Goal: Task Accomplishment & Management: Manage account settings

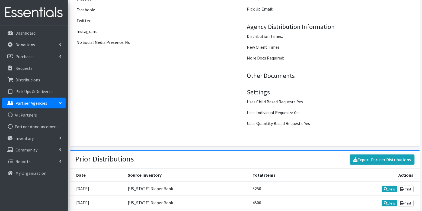
scroll to position [579, 0]
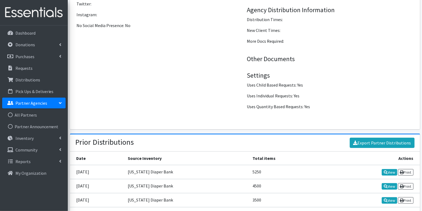
click at [43, 104] on p "Partner Agencies" at bounding box center [31, 103] width 32 height 5
click at [36, 105] on p "Partner Agencies" at bounding box center [31, 103] width 32 height 5
click at [26, 114] on link "All Partners" at bounding box center [33, 115] width 63 height 11
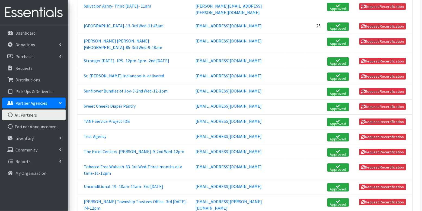
scroll to position [1210, 0]
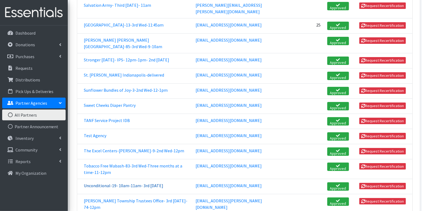
click at [114, 183] on link "Unconditional-19- 10am-11am- 3rd [DATE]" at bounding box center [123, 185] width 79 height 5
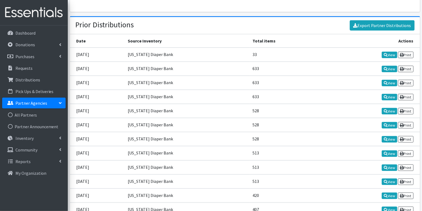
scroll to position [686, 0]
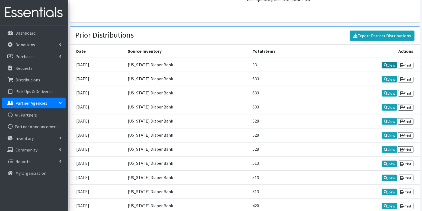
click at [385, 67] on link "View" at bounding box center [388, 65] width 15 height 7
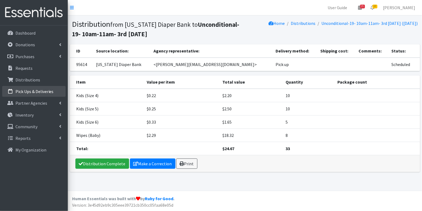
click at [29, 91] on p "Pick Ups & Deliveries" at bounding box center [34, 91] width 38 height 5
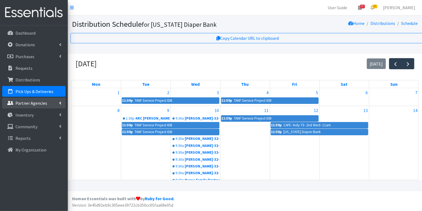
click at [29, 103] on p "Partner Agencies" at bounding box center [31, 103] width 32 height 5
click at [33, 114] on link "All Partners" at bounding box center [33, 115] width 63 height 11
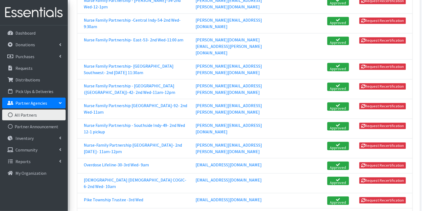
scroll to position [956, 0]
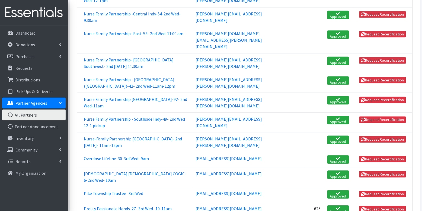
drag, startPoint x: 233, startPoint y: 187, endPoint x: 176, endPoint y: 188, distance: 57.7
copy link "[EMAIL_ADDRESS][PERSON_NAME][DOMAIN_NAME][PERSON_NAME]"
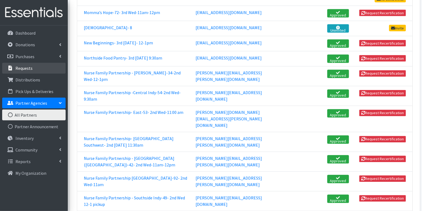
scroll to position [837, 0]
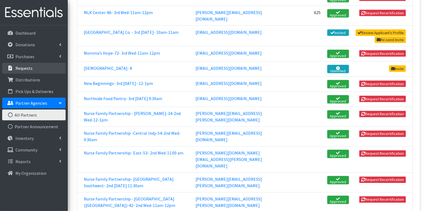
click at [20, 69] on p "Requests" at bounding box center [23, 68] width 17 height 5
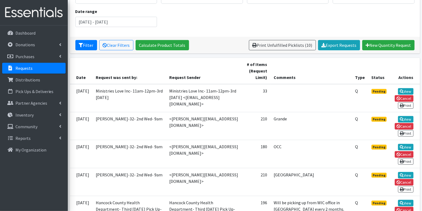
scroll to position [69, 0]
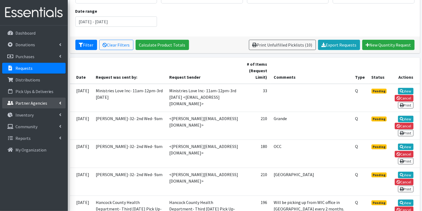
click at [31, 104] on p "Partner Agencies" at bounding box center [31, 103] width 32 height 5
click at [34, 115] on link "All Partners" at bounding box center [33, 115] width 63 height 11
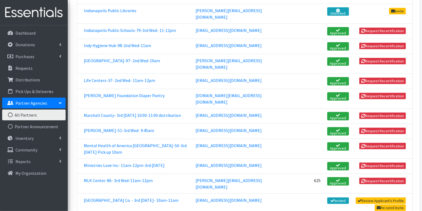
scroll to position [684, 0]
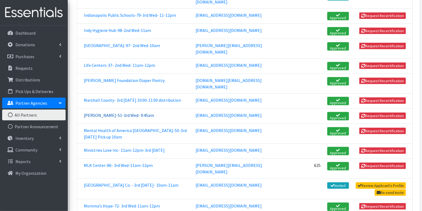
click at [117, 113] on link "[PERSON_NAME]-51-3rd Wed- 9:45am" at bounding box center [119, 115] width 70 height 5
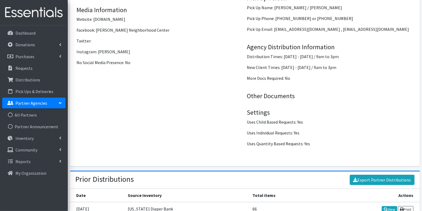
scroll to position [611, 0]
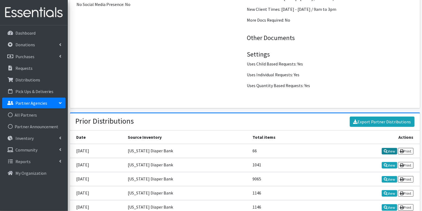
click at [387, 150] on link "View" at bounding box center [388, 151] width 15 height 7
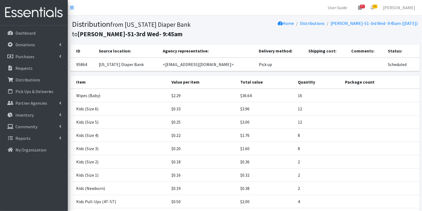
scroll to position [50, 0]
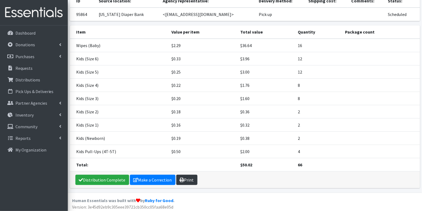
click at [181, 178] on icon at bounding box center [182, 180] width 4 height 4
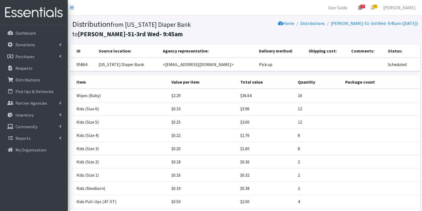
scroll to position [50, 0]
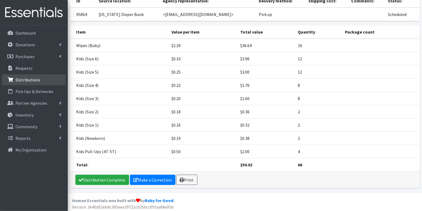
click at [28, 80] on p "Distributions" at bounding box center [27, 79] width 25 height 5
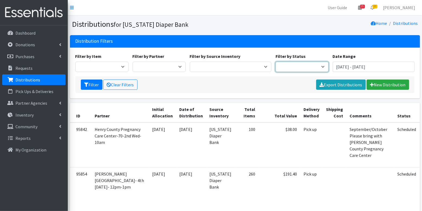
click at [306, 63] on select "Scheduled Complete" at bounding box center [301, 67] width 53 height 10
select select "5"
click at [90, 82] on button "Filter" at bounding box center [92, 85] width 22 height 10
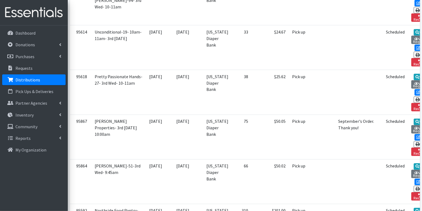
scroll to position [1088, 0]
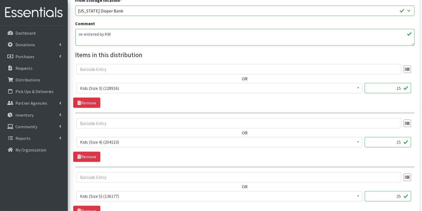
scroll to position [177, 0]
click at [393, 90] on input "15" at bounding box center [387, 88] width 46 height 10
type input "375"
click at [397, 143] on input "15" at bounding box center [387, 142] width 46 height 10
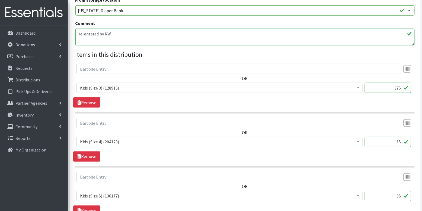
click at [397, 143] on input "15" at bounding box center [387, 142] width 46 height 10
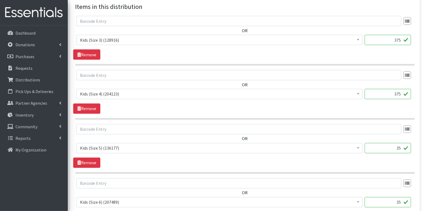
scroll to position [225, 0]
type input "375"
click at [396, 147] on input "35" at bounding box center [387, 148] width 46 height 10
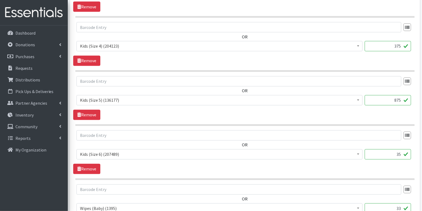
scroll to position [274, 0]
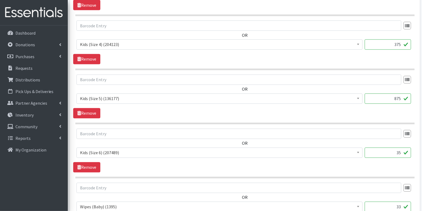
type input "875"
click at [397, 151] on input "35" at bounding box center [387, 153] width 46 height 10
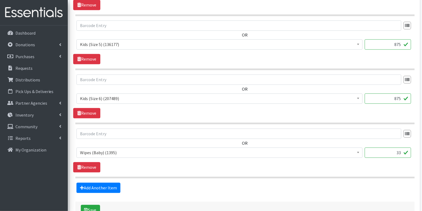
scroll to position [363, 0]
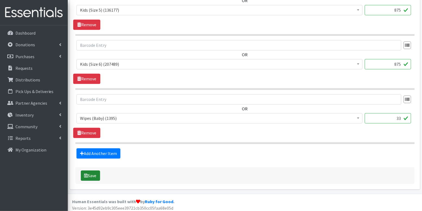
type input "875"
click at [92, 177] on button "Save" at bounding box center [90, 176] width 19 height 10
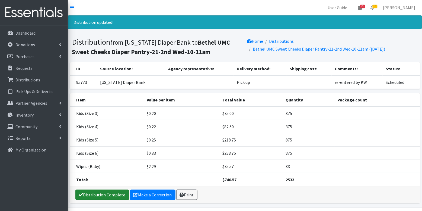
click at [93, 196] on link "Distribution Complete" at bounding box center [102, 195] width 54 height 10
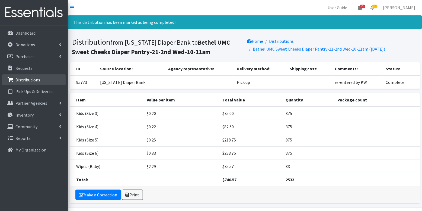
click at [40, 80] on link "Distributions" at bounding box center [33, 80] width 63 height 11
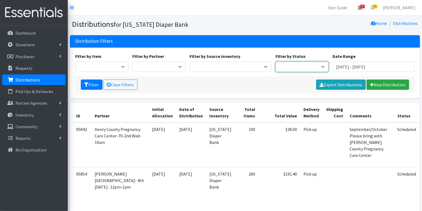
click at [317, 67] on select "Scheduled Complete" at bounding box center [301, 67] width 53 height 10
select select "5"
click at [91, 84] on button "Filter" at bounding box center [92, 85] width 22 height 10
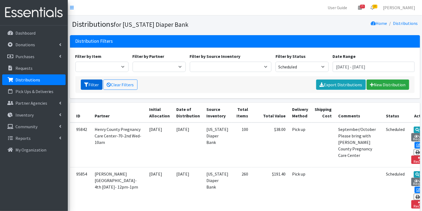
click at [89, 89] on button "Filter" at bounding box center [92, 85] width 22 height 10
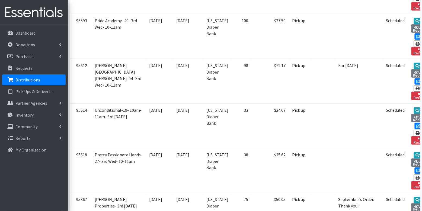
scroll to position [1049, 0]
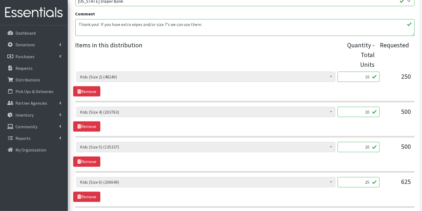
scroll to position [193, 0]
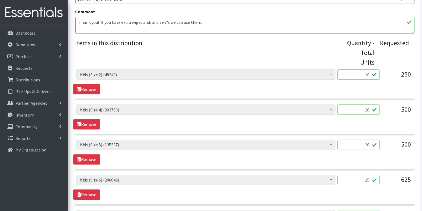
click at [371, 74] on input "10" at bounding box center [358, 75] width 42 height 10
type input "250"
click at [373, 110] on input "20" at bounding box center [358, 110] width 42 height 10
type input "2"
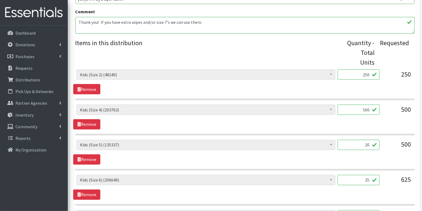
type input "500"
click at [370, 147] on input "20" at bounding box center [358, 145] width 42 height 10
type input "500"
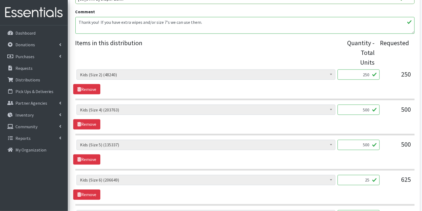
click at [369, 179] on input "25" at bounding box center [358, 180] width 42 height 10
click at [367, 177] on input "25" at bounding box center [358, 180] width 42 height 10
click at [366, 179] on input "25" at bounding box center [358, 180] width 42 height 10
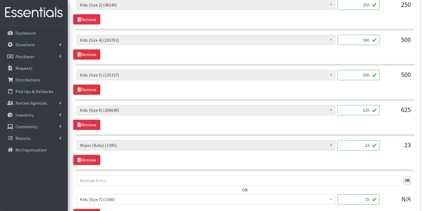
scroll to position [326, 0]
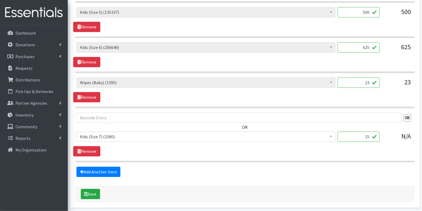
type input "625"
click at [363, 132] on input "15" at bounding box center [358, 137] width 42 height 10
type input "375"
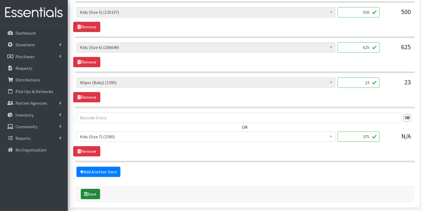
click at [90, 192] on button "Save" at bounding box center [90, 194] width 19 height 10
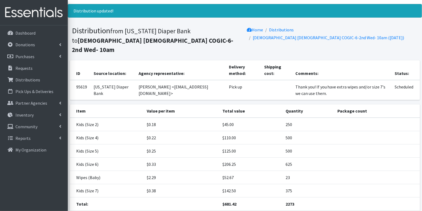
scroll to position [41, 0]
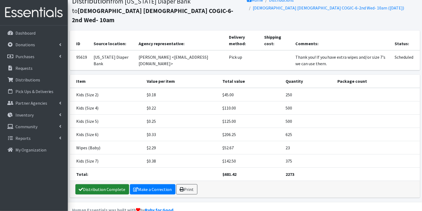
click at [100, 185] on link "Distribution Complete" at bounding box center [102, 190] width 54 height 10
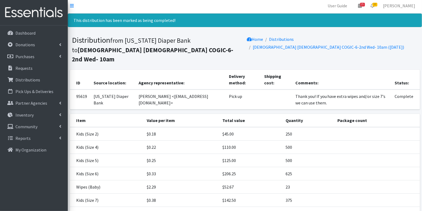
scroll to position [0, 0]
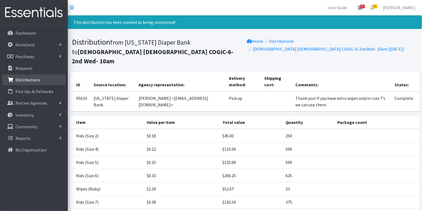
click at [33, 80] on p "Distributions" at bounding box center [27, 79] width 25 height 5
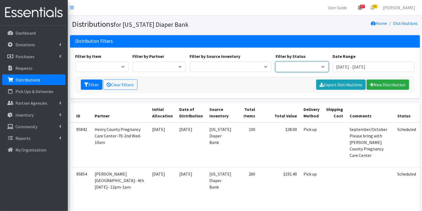
click at [289, 65] on select "Scheduled Complete" at bounding box center [301, 67] width 53 height 10
select select "5"
click at [90, 86] on button "Filter" at bounding box center [92, 85] width 22 height 10
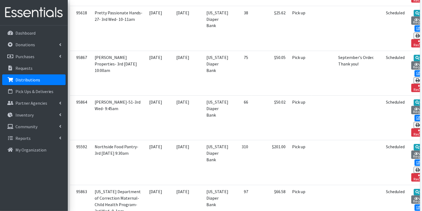
scroll to position [1016, 0]
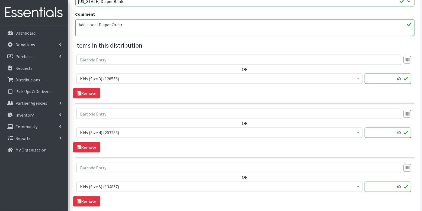
scroll to position [196, 0]
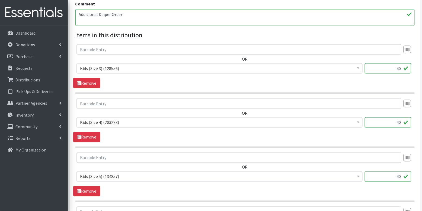
click at [392, 69] on input "40" at bounding box center [387, 68] width 46 height 10
type input "1000"
click at [396, 125] on input "40" at bounding box center [387, 123] width 46 height 10
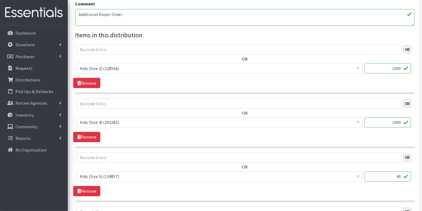
type input "1000"
click at [397, 177] on input "40" at bounding box center [387, 177] width 46 height 10
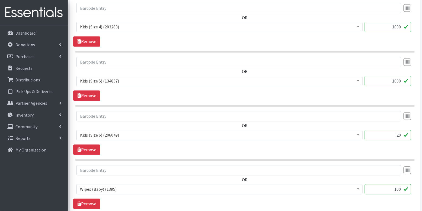
scroll to position [295, 0]
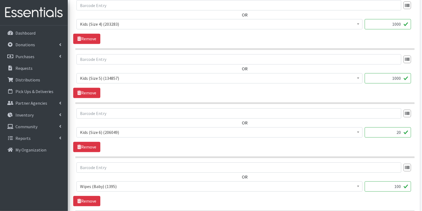
type input "1000"
click at [395, 134] on input "20" at bounding box center [387, 133] width 46 height 10
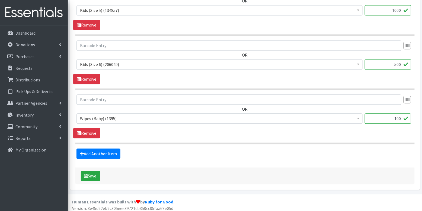
scroll to position [363, 0]
type input "500"
click at [93, 171] on button "Save" at bounding box center [90, 176] width 19 height 10
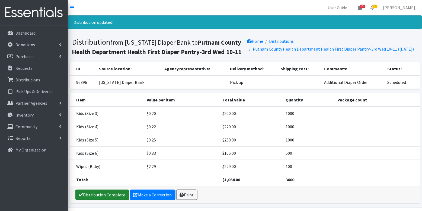
click at [96, 192] on link "Distribution Complete" at bounding box center [102, 195] width 54 height 10
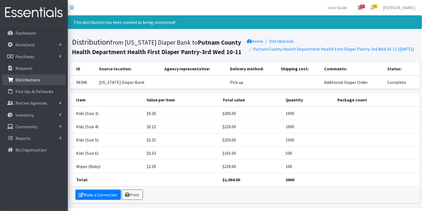
click at [36, 82] on p "Distributions" at bounding box center [27, 79] width 25 height 5
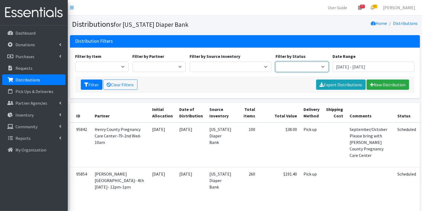
click at [302, 64] on select "Scheduled Complete" at bounding box center [301, 67] width 53 height 10
select select "5"
click at [92, 85] on button "Filter" at bounding box center [92, 85] width 22 height 10
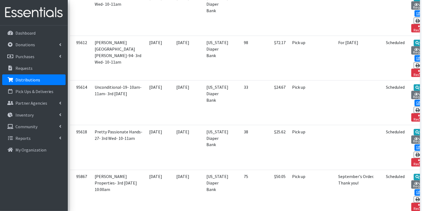
scroll to position [971, 0]
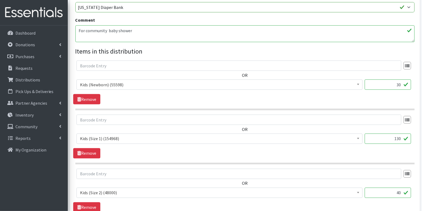
scroll to position [185, 0]
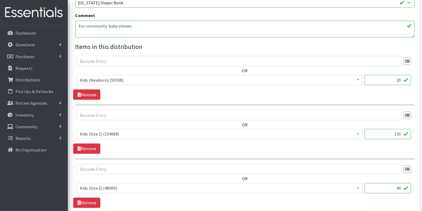
click at [397, 78] on input "30" at bounding box center [387, 80] width 46 height 10
type input "750"
click at [395, 134] on input "130" at bounding box center [387, 134] width 46 height 10
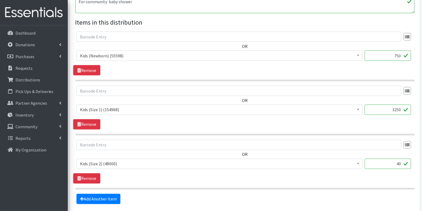
scroll to position [231, 0]
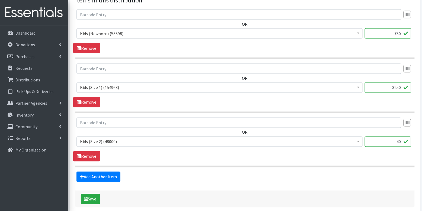
type input "3250"
click at [400, 141] on input "40" at bounding box center [387, 142] width 46 height 10
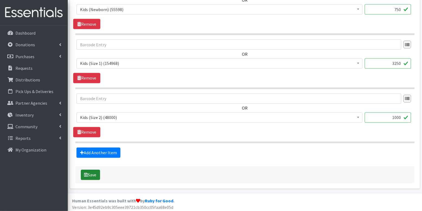
type input "1000"
click at [89, 171] on button "Save" at bounding box center [90, 175] width 19 height 10
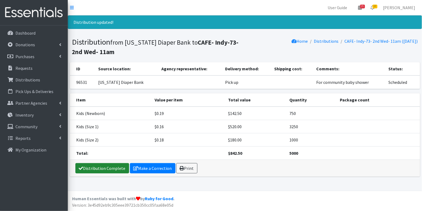
click at [92, 166] on link "Distribution Complete" at bounding box center [102, 168] width 54 height 10
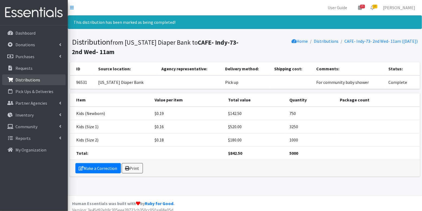
click at [25, 80] on p "Distributions" at bounding box center [27, 79] width 25 height 5
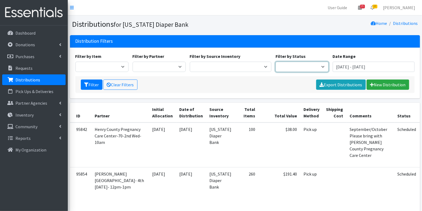
click at [297, 68] on select "Scheduled Complete" at bounding box center [301, 67] width 53 height 10
select select "5"
click at [92, 85] on button "Filter" at bounding box center [92, 85] width 22 height 10
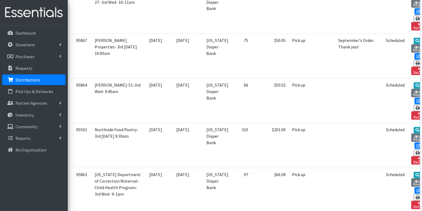
scroll to position [944, 0]
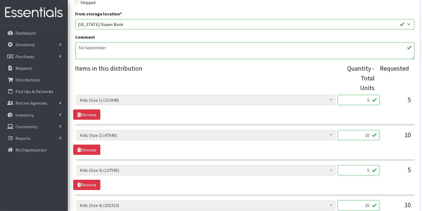
scroll to position [151, 0]
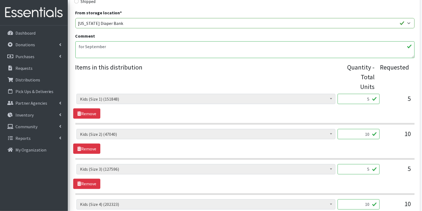
click at [363, 98] on input "5" at bounding box center [358, 99] width 42 height 10
type input "125"
click at [369, 132] on input "10" at bounding box center [358, 134] width 42 height 10
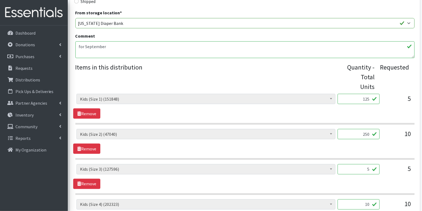
type input "250"
click at [367, 169] on input "5" at bounding box center [358, 169] width 42 height 10
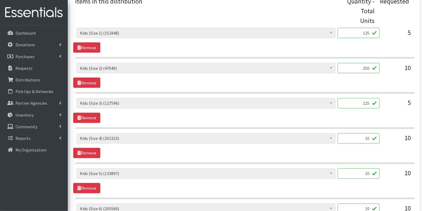
scroll to position [217, 0]
type input "125"
click at [370, 137] on input "10" at bounding box center [358, 138] width 42 height 10
type input "250"
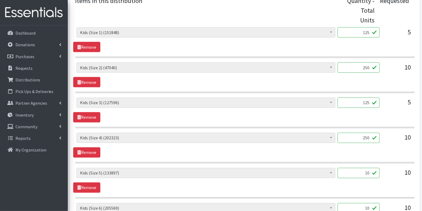
click at [370, 172] on input "10" at bounding box center [358, 173] width 42 height 10
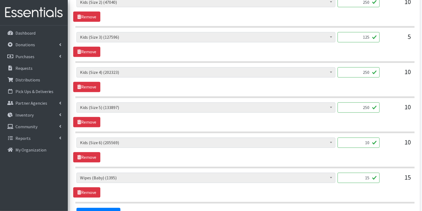
scroll to position [283, 0]
type input "250"
click at [370, 143] on input "10" at bounding box center [358, 143] width 42 height 10
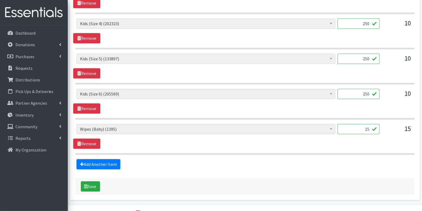
scroll to position [342, 0]
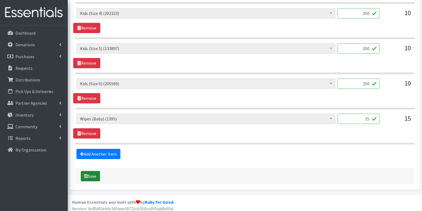
type input "250"
click at [94, 174] on button "Save" at bounding box center [90, 176] width 19 height 10
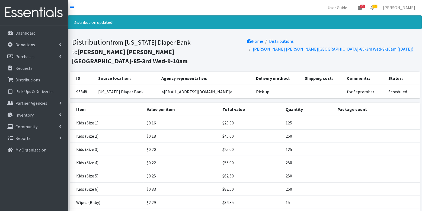
scroll to position [41, 0]
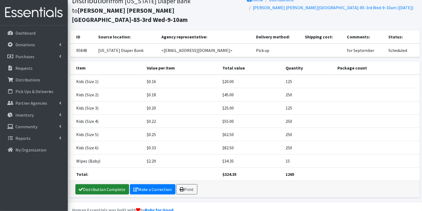
click at [95, 185] on link "Distribution Complete" at bounding box center [102, 190] width 54 height 10
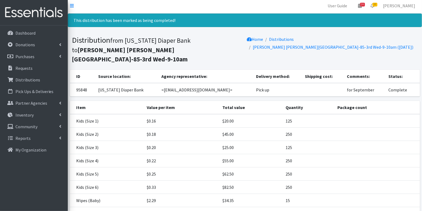
scroll to position [0, 0]
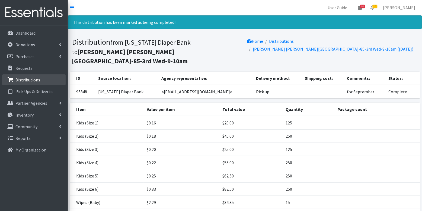
click at [27, 79] on p "Distributions" at bounding box center [27, 79] width 25 height 5
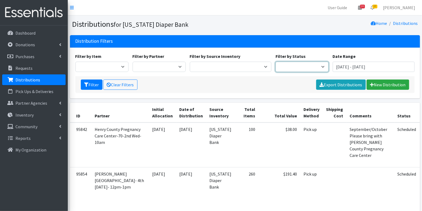
click at [293, 67] on select "Scheduled Complete" at bounding box center [301, 67] width 53 height 10
select select "5"
click at [86, 81] on button "Filter" at bounding box center [92, 85] width 22 height 10
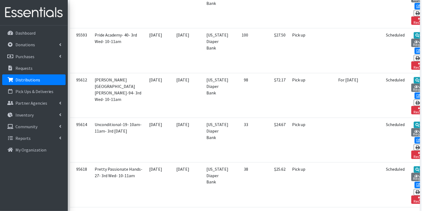
scroll to position [905, 0]
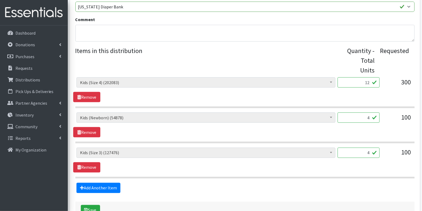
scroll to position [167, 0]
click at [371, 80] on input "12" at bounding box center [358, 82] width 42 height 10
type input "300"
click at [369, 116] on input "4" at bounding box center [358, 117] width 42 height 10
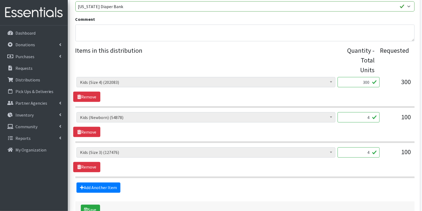
click at [369, 116] on input "4" at bounding box center [358, 117] width 42 height 10
type input "100"
click at [235, 179] on fieldset "Items in this distribution Quantity - Total Units Requested Diaper Rash Cream (…" at bounding box center [244, 119] width 339 height 147
click at [367, 149] on input "4" at bounding box center [358, 153] width 42 height 10
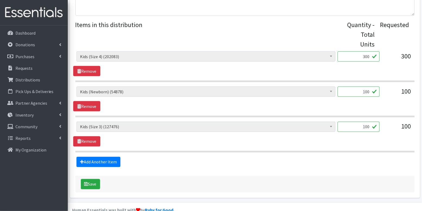
scroll to position [203, 0]
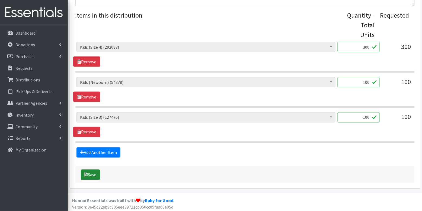
type input "100"
click at [93, 176] on button "Save" at bounding box center [90, 175] width 19 height 10
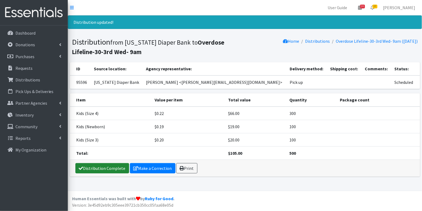
click at [102, 165] on link "Distribution Complete" at bounding box center [102, 168] width 54 height 10
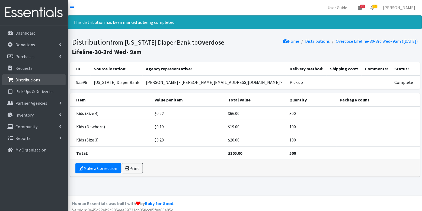
click at [24, 77] on p "Distributions" at bounding box center [27, 79] width 25 height 5
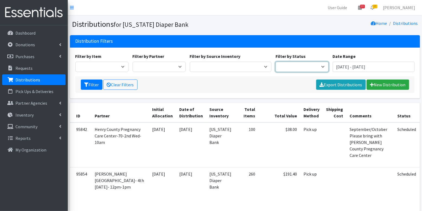
click at [300, 67] on select "Scheduled Complete" at bounding box center [301, 67] width 53 height 10
select select "5"
click at [94, 84] on button "Filter" at bounding box center [92, 85] width 22 height 10
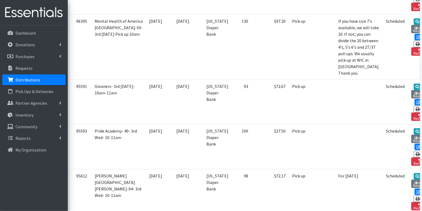
scroll to position [878, 0]
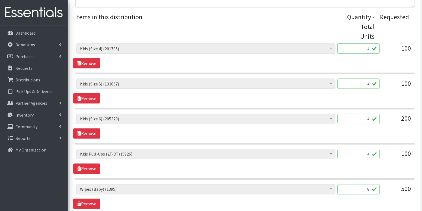
scroll to position [192, 0]
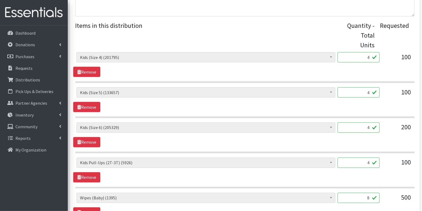
click at [365, 60] on input "4" at bounding box center [358, 57] width 42 height 10
type input "100"
click at [368, 90] on input "4" at bounding box center [358, 93] width 42 height 10
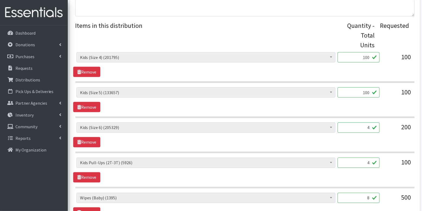
type input "100"
click at [369, 127] on input "4" at bounding box center [358, 128] width 42 height 10
type input "200"
click at [370, 162] on input "4" at bounding box center [358, 163] width 42 height 10
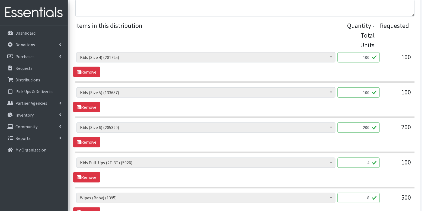
click at [370, 162] on input "4" at bounding box center [358, 163] width 42 height 10
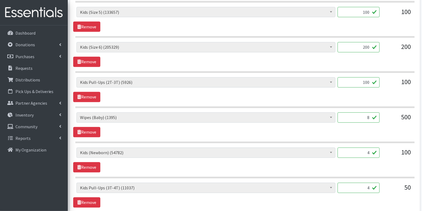
scroll to position [275, 0]
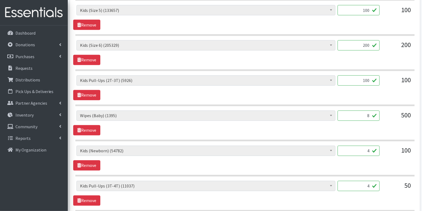
type input "100"
click at [372, 115] on input "8" at bounding box center [358, 116] width 42 height 10
click at [382, 141] on div "Diaper Rash Cream (626) Kids (Newborn) (54782) Kids (Preemie) (785) Kids (Size …" at bounding box center [244, 108] width 339 height 277
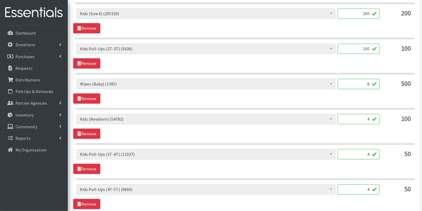
scroll to position [307, 0]
click at [372, 116] on input "4" at bounding box center [358, 119] width 42 height 10
type input "100"
click at [371, 153] on input "4" at bounding box center [358, 154] width 42 height 10
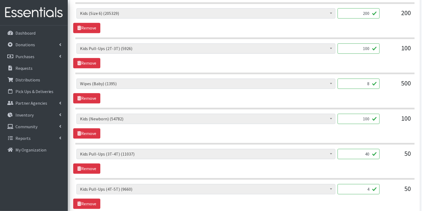
type input "40"
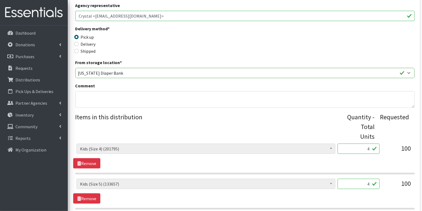
scroll to position [105, 0]
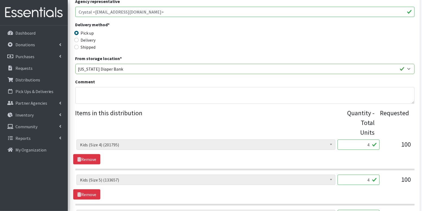
click at [371, 146] on input "4" at bounding box center [358, 145] width 42 height 10
type input "100"
click at [371, 181] on input "4" at bounding box center [358, 180] width 42 height 10
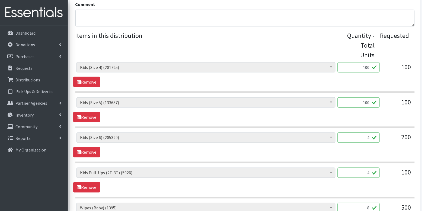
scroll to position [185, 0]
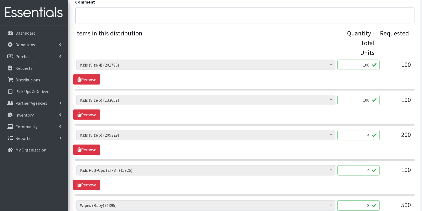
type input "100"
click at [371, 134] on input "4" at bounding box center [358, 135] width 42 height 10
type input "100"
click at [368, 167] on input "4" at bounding box center [358, 171] width 42 height 10
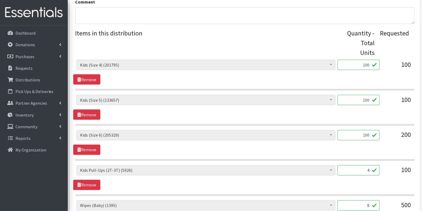
click at [368, 167] on input "4" at bounding box center [358, 171] width 42 height 10
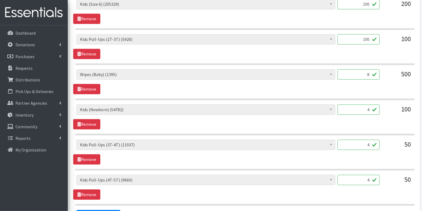
scroll to position [316, 0]
type input "100"
click at [371, 106] on input "4" at bounding box center [358, 110] width 42 height 10
type input "100"
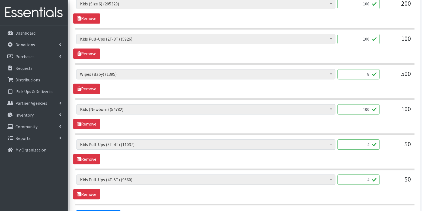
click at [370, 142] on input "4" at bounding box center [358, 145] width 42 height 10
type input "1"
type input "40"
click at [372, 176] on input "4" at bounding box center [358, 180] width 42 height 10
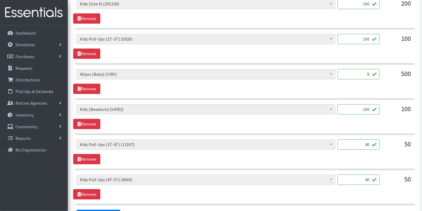
type input "40"
click at [215, 182] on span "[MEDICAL_DATA] Cream (626) Kids (Newborn) (54782) Kids ([MEDICAL_DATA]) (785) K…" at bounding box center [205, 182] width 259 height 15
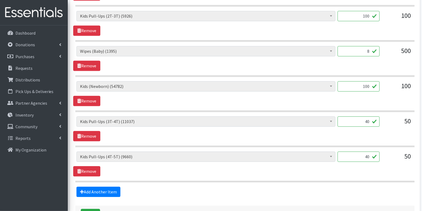
scroll to position [377, 0]
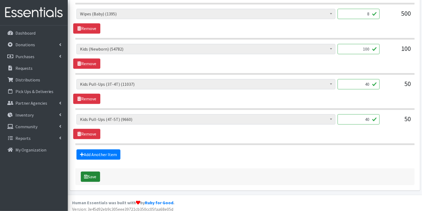
click at [88, 174] on button "Save" at bounding box center [90, 177] width 19 height 10
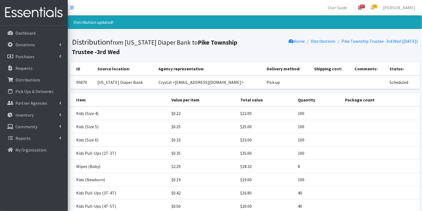
scroll to position [55, 0]
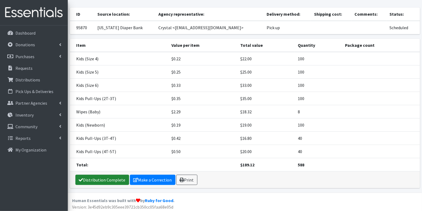
click at [99, 180] on link "Distribution Complete" at bounding box center [102, 180] width 54 height 10
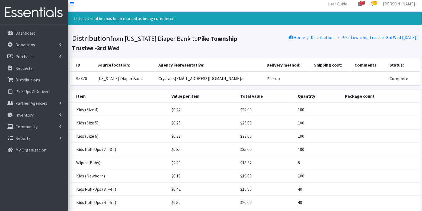
scroll to position [5, 0]
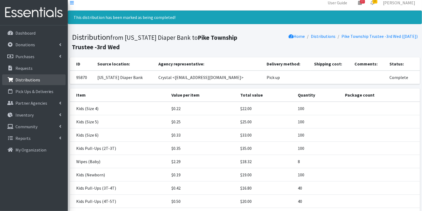
click at [30, 79] on p "Distributions" at bounding box center [27, 79] width 25 height 5
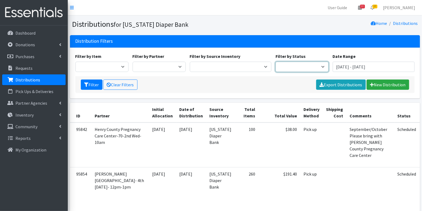
click at [309, 64] on select "Scheduled Complete" at bounding box center [301, 67] width 53 height 10
select select "5"
click at [92, 83] on button "Filter" at bounding box center [92, 85] width 22 height 10
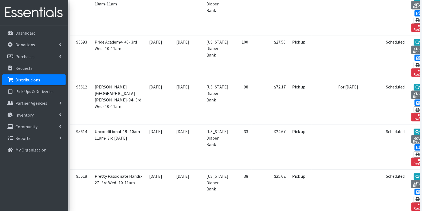
scroll to position [852, 0]
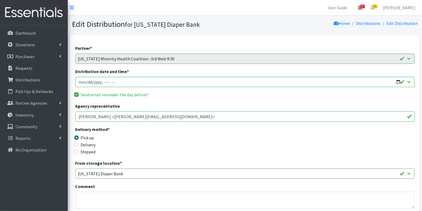
scroll to position [4, 0]
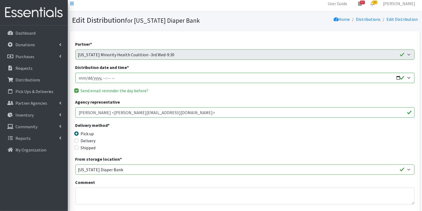
drag, startPoint x: 135, startPoint y: 114, endPoint x: 101, endPoint y: 112, distance: 34.7
click at [101, 112] on input "[PERSON_NAME] <[PERSON_NAME][EMAIL_ADDRESS][DOMAIN_NAME]>" at bounding box center [244, 113] width 339 height 10
click at [34, 79] on p "Distributions" at bounding box center [27, 79] width 25 height 5
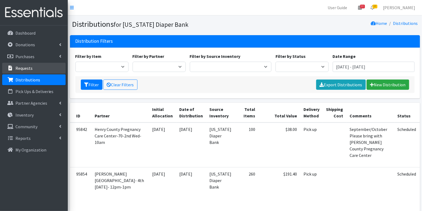
click at [28, 73] on link "Requests" at bounding box center [33, 68] width 63 height 11
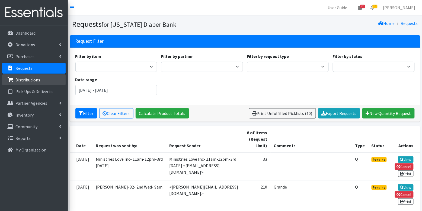
click at [30, 79] on p "Distributions" at bounding box center [27, 79] width 25 height 5
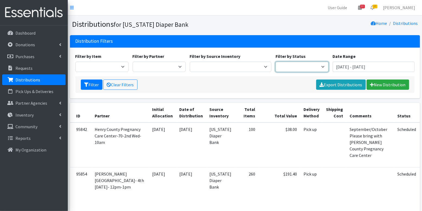
click at [289, 62] on select "Scheduled Complete" at bounding box center [301, 67] width 53 height 10
select select "5"
click at [94, 87] on button "Filter" at bounding box center [92, 85] width 22 height 10
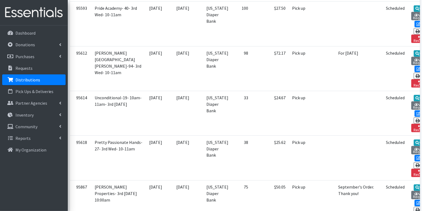
scroll to position [795, 0]
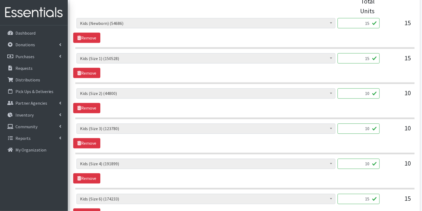
scroll to position [228, 0]
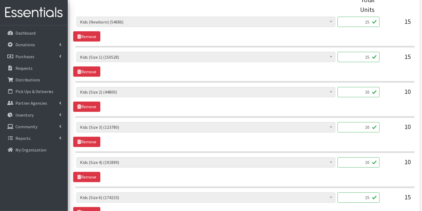
click at [373, 20] on input "15" at bounding box center [358, 22] width 42 height 10
type input "375"
click at [370, 59] on input "15" at bounding box center [358, 57] width 42 height 10
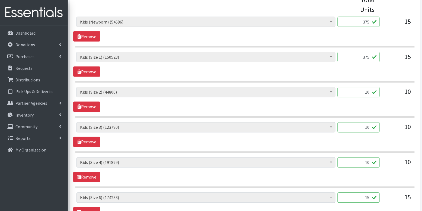
type input "375"
click at [370, 93] on input "10" at bounding box center [358, 92] width 42 height 10
type input "250"
click at [374, 125] on input "10" at bounding box center [358, 127] width 42 height 10
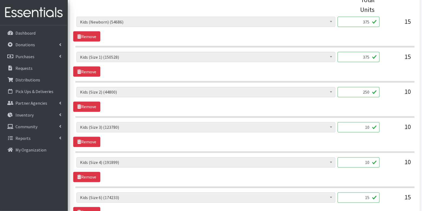
click at [374, 125] on input "10" at bounding box center [358, 127] width 42 height 10
type input "1"
type input "250"
click at [371, 162] on input "10" at bounding box center [358, 163] width 42 height 10
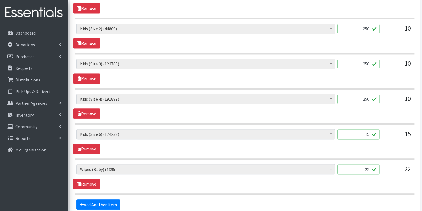
scroll to position [292, 0]
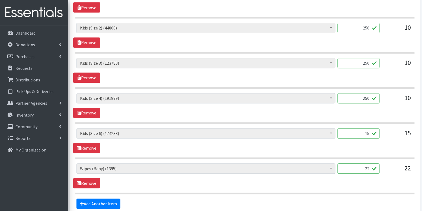
type input "250"
click at [372, 130] on input "15" at bounding box center [358, 134] width 42 height 10
type input "375"
click at [377, 170] on input "22" at bounding box center [358, 169] width 42 height 10
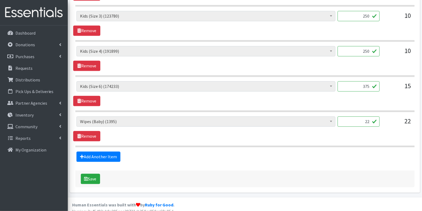
scroll to position [342, 0]
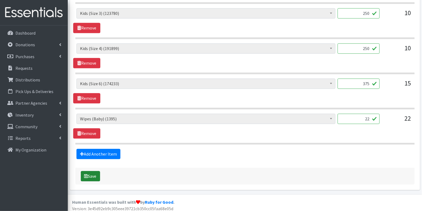
click at [91, 173] on button "Save" at bounding box center [90, 176] width 19 height 10
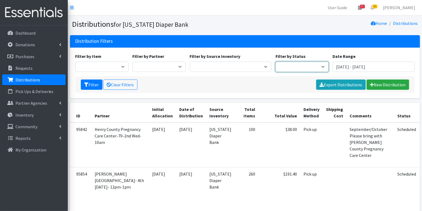
click at [304, 66] on select "Scheduled Complete" at bounding box center [301, 67] width 53 height 10
select select "5"
click at [88, 83] on icon "submit" at bounding box center [86, 85] width 4 height 4
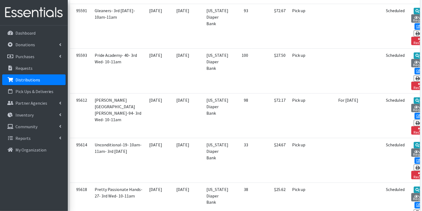
scroll to position [800, 0]
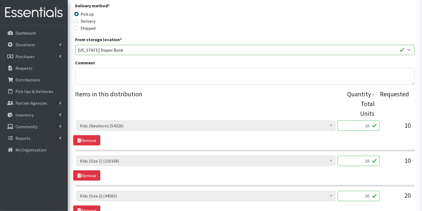
scroll to position [125, 0]
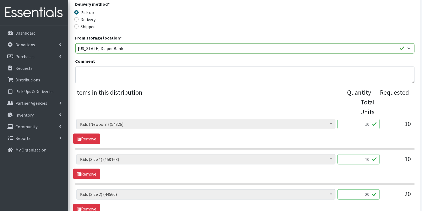
click at [369, 122] on input "10" at bounding box center [358, 124] width 42 height 10
type input "250"
click at [368, 157] on input "10" at bounding box center [358, 159] width 42 height 10
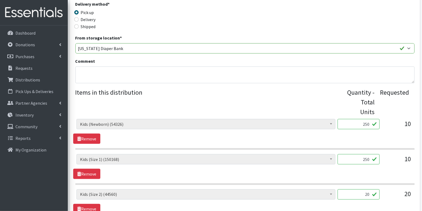
type input "250"
click at [371, 194] on input "20" at bounding box center [358, 195] width 42 height 10
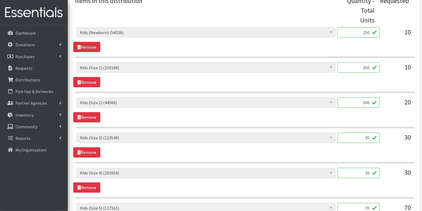
scroll to position [218, 0]
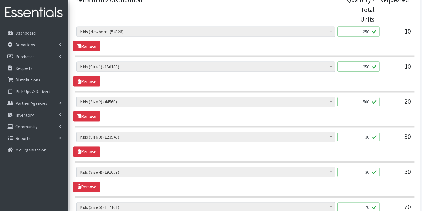
type input "500"
click at [373, 135] on input "30" at bounding box center [358, 137] width 42 height 10
type input "750"
click at [373, 171] on input "30" at bounding box center [358, 172] width 42 height 10
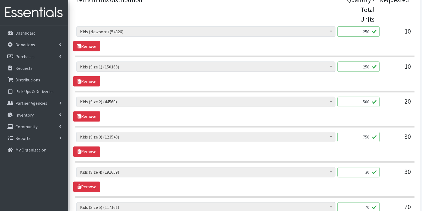
click at [373, 171] on input "30" at bounding box center [358, 172] width 42 height 10
type input "6"
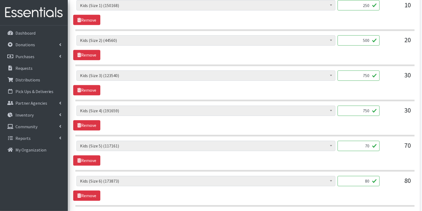
scroll to position [280, 0]
type input "750"
click at [363, 143] on input "70" at bounding box center [358, 146] width 42 height 10
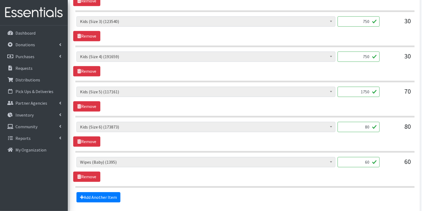
scroll to position [335, 0]
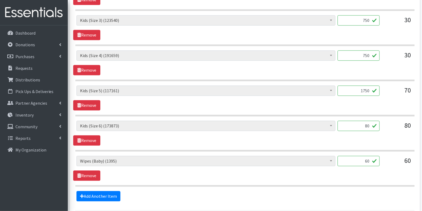
type input "1750"
click at [370, 125] on input "80" at bounding box center [358, 126] width 42 height 10
click at [364, 122] on input "1000" at bounding box center [358, 126] width 42 height 10
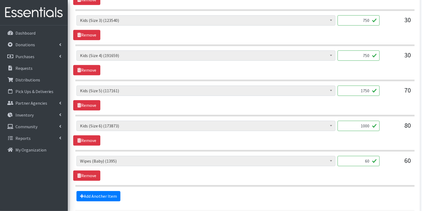
click at [364, 122] on input "1000" at bounding box center [358, 126] width 42 height 10
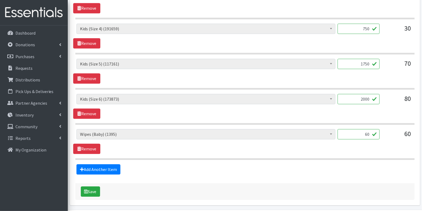
scroll to position [372, 0]
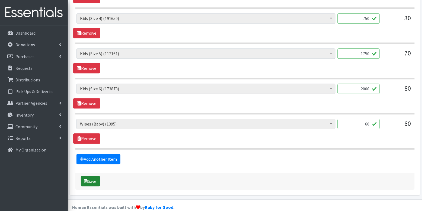
type input "2000"
click at [85, 179] on icon "submit" at bounding box center [86, 181] width 4 height 4
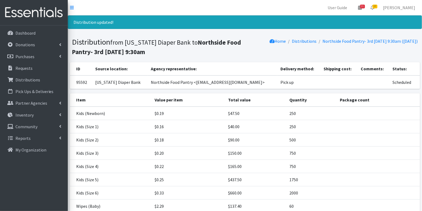
scroll to position [55, 0]
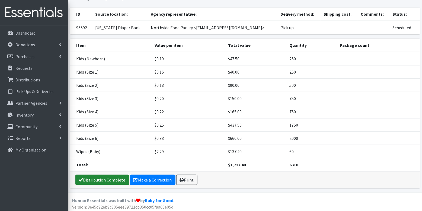
click at [86, 180] on link "Distribution Complete" at bounding box center [102, 180] width 54 height 10
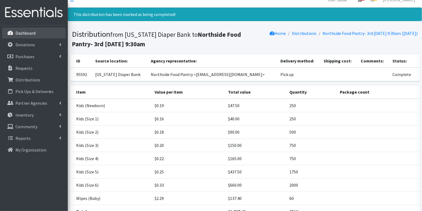
scroll to position [0, 0]
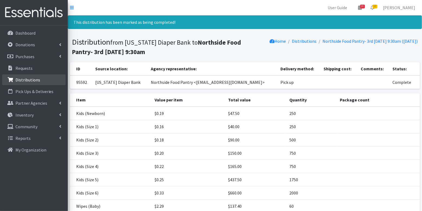
click at [29, 81] on p "Distributions" at bounding box center [27, 79] width 25 height 5
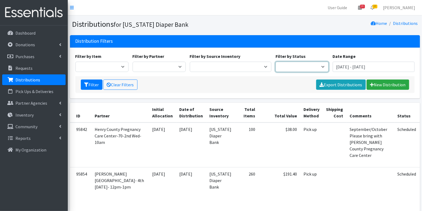
click at [291, 63] on select "Scheduled Complete" at bounding box center [301, 67] width 53 height 10
select select "5"
click at [87, 85] on icon "submit" at bounding box center [86, 85] width 4 height 4
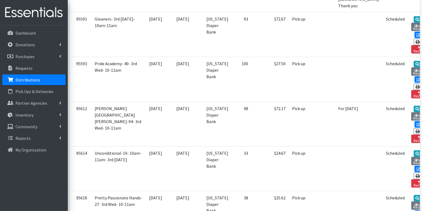
scroll to position [737, 0]
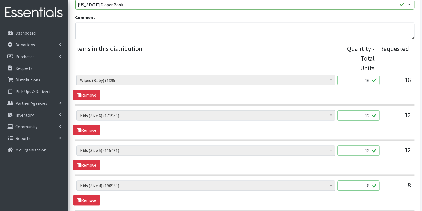
scroll to position [192, 0]
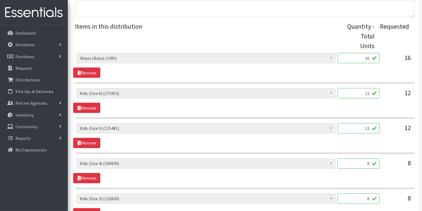
click at [371, 95] on input "12" at bounding box center [358, 93] width 42 height 10
type input "300"
click at [371, 129] on input "12" at bounding box center [358, 129] width 42 height 10
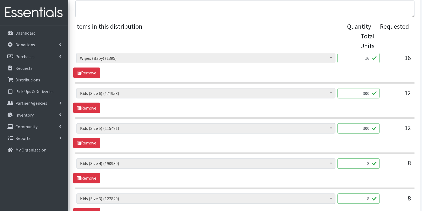
type input "300"
click at [369, 162] on input "8" at bounding box center [358, 164] width 42 height 10
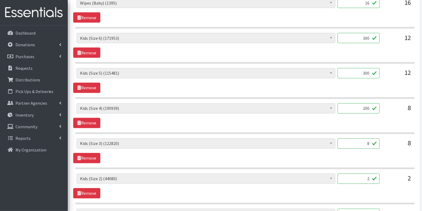
scroll to position [263, 0]
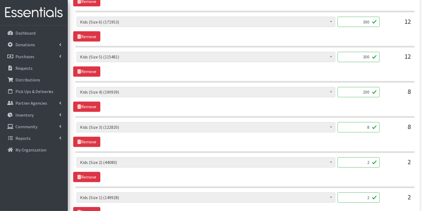
type input "200"
click at [375, 125] on input "8" at bounding box center [358, 127] width 42 height 10
type input "200"
click at [368, 160] on input "2" at bounding box center [358, 163] width 42 height 10
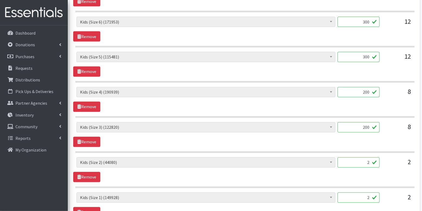
click at [368, 160] on input "2" at bounding box center [358, 163] width 42 height 10
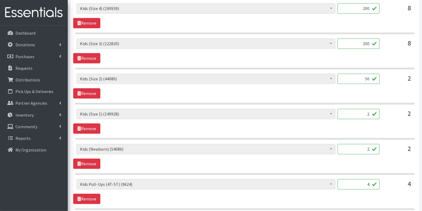
scroll to position [348, 0]
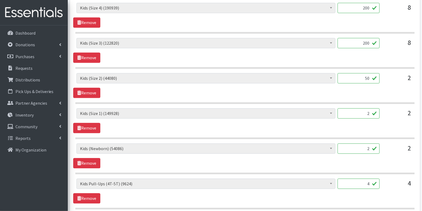
type input "50"
click at [373, 112] on input "2" at bounding box center [358, 113] width 42 height 10
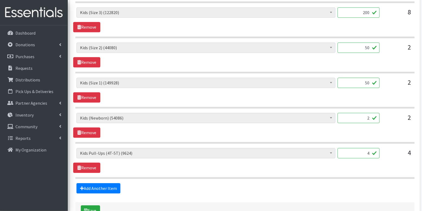
scroll to position [385, 0]
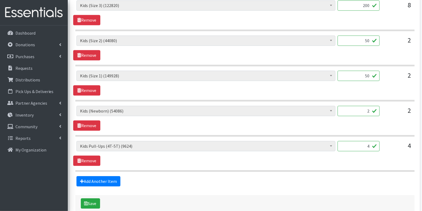
type input "50"
click at [370, 106] on input "2" at bounding box center [358, 111] width 42 height 10
type input "50"
click at [376, 129] on section "Diaper Rash Cream (626) Kids (Newborn) (54086) Kids (Preemie) (785) Kids (Size …" at bounding box center [244, 121] width 339 height 31
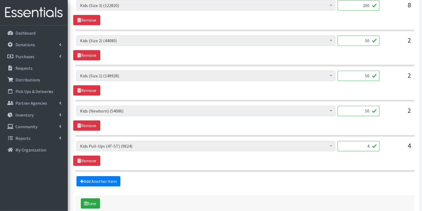
click at [371, 142] on input "4" at bounding box center [358, 146] width 42 height 10
type input "40"
click at [93, 199] on button "Save" at bounding box center [90, 204] width 19 height 10
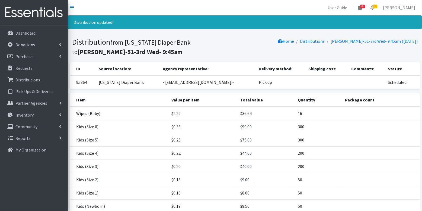
scroll to position [68, 0]
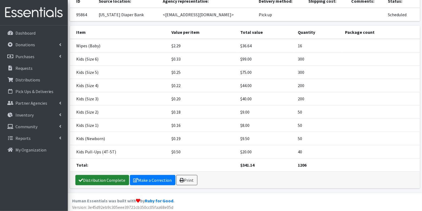
click at [93, 181] on link "Distribution Complete" at bounding box center [102, 180] width 54 height 10
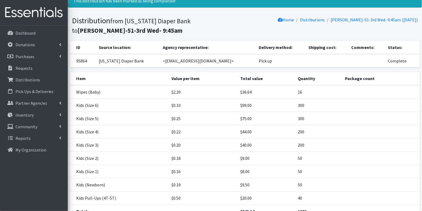
scroll to position [0, 0]
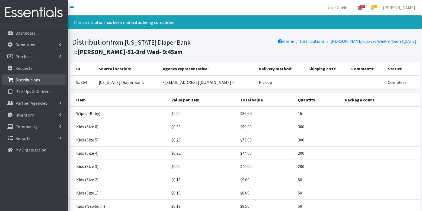
click at [33, 80] on p "Distributions" at bounding box center [27, 79] width 25 height 5
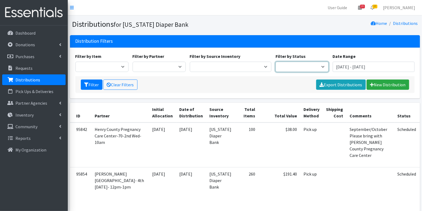
click at [298, 64] on select "Scheduled Complete" at bounding box center [301, 67] width 53 height 10
select select "5"
click at [95, 84] on button "Filter" at bounding box center [92, 85] width 22 height 10
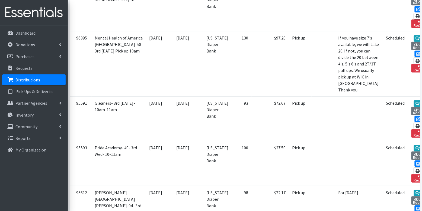
scroll to position [733, 0]
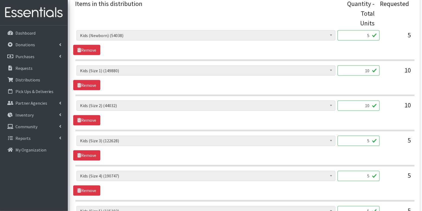
scroll to position [213, 0]
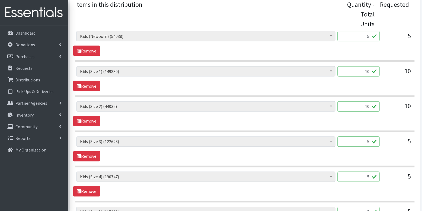
click at [362, 36] on input "5" at bounding box center [358, 36] width 42 height 10
type input "125"
click at [363, 72] on input "10" at bounding box center [358, 71] width 42 height 10
type input "250"
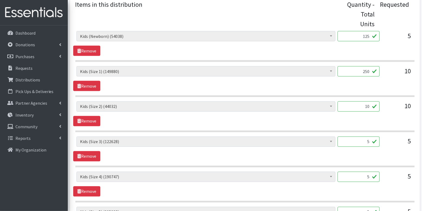
click at [366, 106] on input "10" at bounding box center [358, 107] width 42 height 10
type input "250"
click at [362, 141] on input "5" at bounding box center [358, 142] width 42 height 10
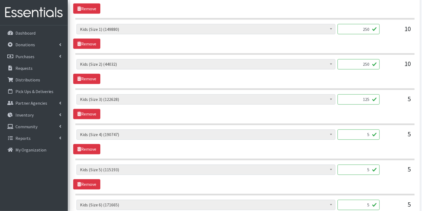
scroll to position [257, 0]
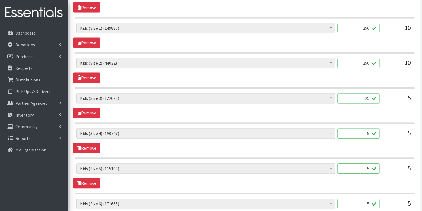
type input "125"
click at [364, 132] on input "5" at bounding box center [358, 134] width 42 height 10
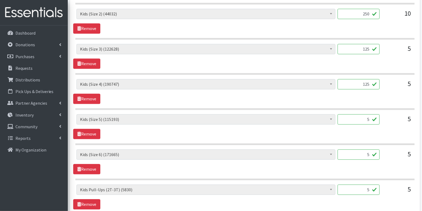
scroll to position [307, 0]
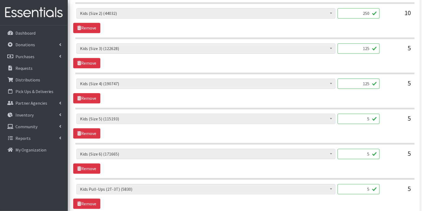
type input "125"
click at [365, 115] on input "5" at bounding box center [358, 119] width 42 height 10
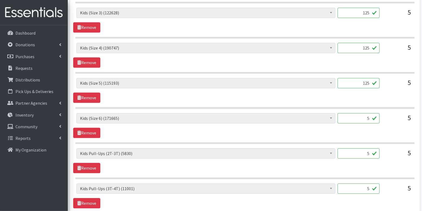
scroll to position [345, 0]
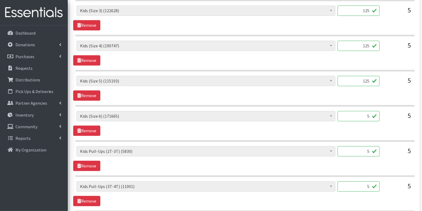
type input "125"
click at [362, 111] on input "5" at bounding box center [358, 116] width 42 height 10
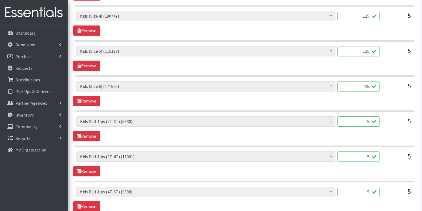
scroll to position [377, 0]
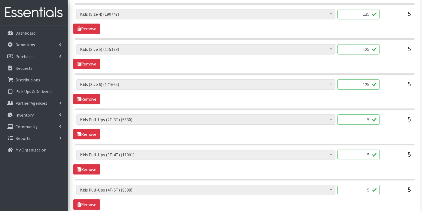
type input "125"
click at [373, 118] on input "5" at bounding box center [358, 120] width 42 height 10
type input "50"
click at [372, 152] on input "5" at bounding box center [358, 155] width 42 height 10
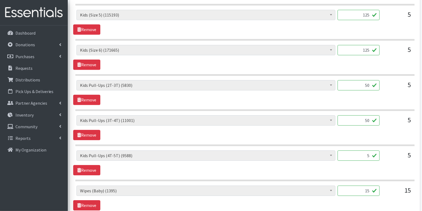
scroll to position [417, 0]
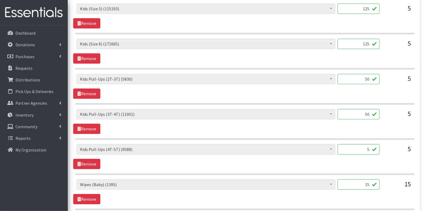
type input "50"
click at [372, 147] on input "5" at bounding box center [358, 149] width 42 height 10
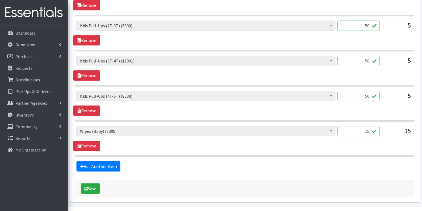
scroll to position [471, 0]
type input "50"
click at [95, 183] on button "Save" at bounding box center [90, 188] width 19 height 10
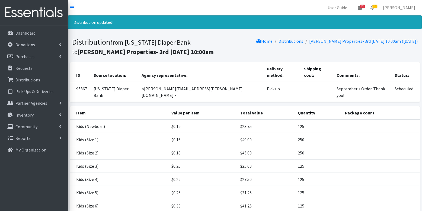
scroll to position [94, 0]
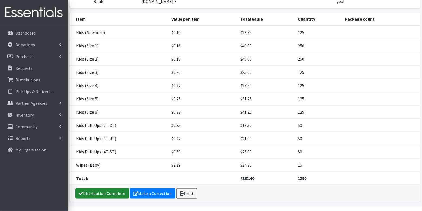
click at [93, 189] on link "Distribution Complete" at bounding box center [102, 194] width 54 height 10
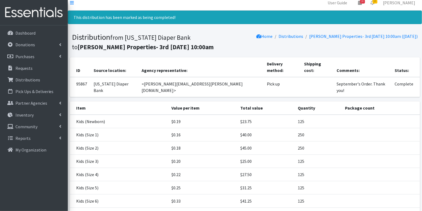
scroll to position [0, 0]
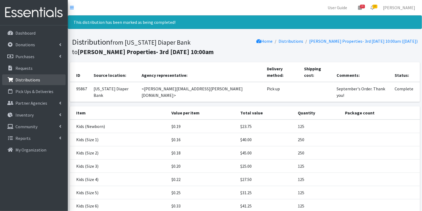
click at [29, 80] on p "Distributions" at bounding box center [27, 79] width 25 height 5
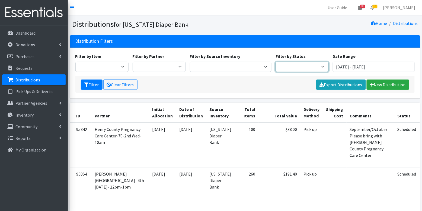
click at [292, 66] on select "Scheduled Complete" at bounding box center [301, 67] width 53 height 10
select select "5"
click at [95, 84] on button "Filter" at bounding box center [92, 85] width 22 height 10
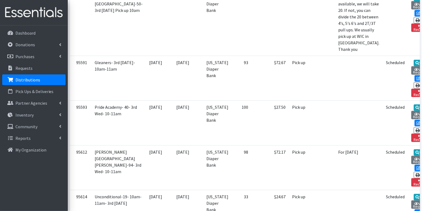
scroll to position [681, 0]
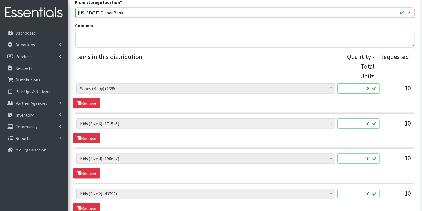
scroll to position [170, 0]
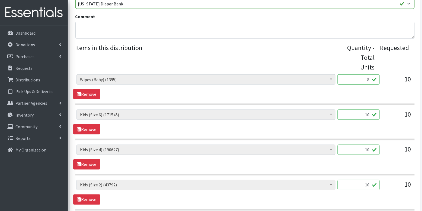
click at [369, 113] on input "10" at bounding box center [358, 115] width 42 height 10
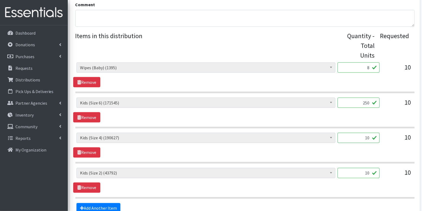
scroll to position [183, 0]
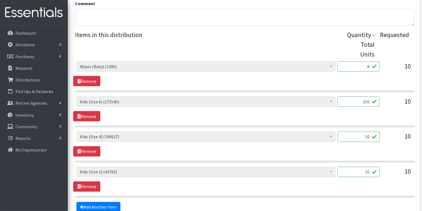
type input "250"
click at [368, 136] on input "10" at bounding box center [358, 137] width 42 height 10
type input "250"
click at [368, 170] on input "10" at bounding box center [358, 172] width 42 height 10
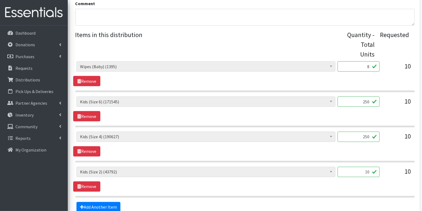
click at [368, 170] on input "10" at bounding box center [358, 172] width 42 height 10
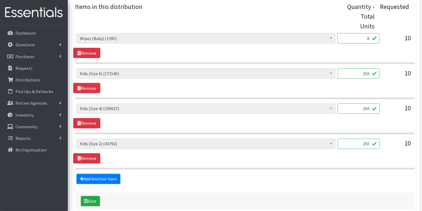
scroll to position [238, 0]
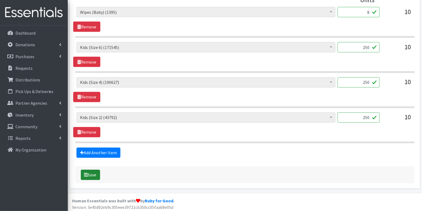
type input "250"
click at [87, 176] on button "Save" at bounding box center [90, 175] width 19 height 10
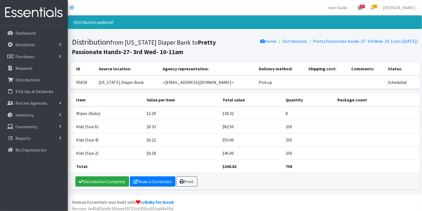
scroll to position [2, 0]
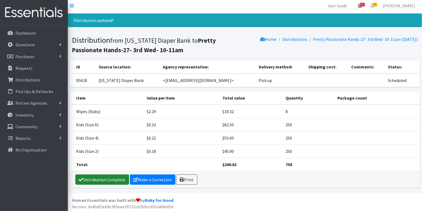
click at [98, 178] on link "Distribution Complete" at bounding box center [102, 180] width 54 height 10
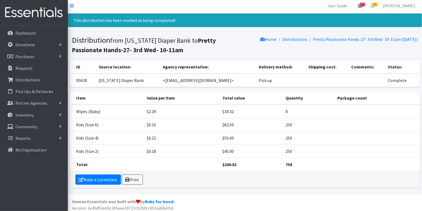
scroll to position [0, 0]
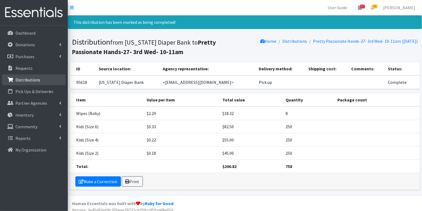
click at [25, 80] on p "Distributions" at bounding box center [27, 79] width 25 height 5
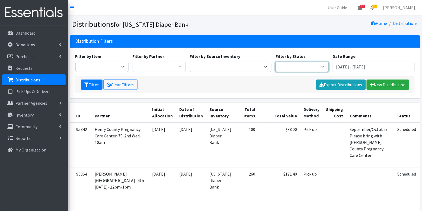
click at [314, 65] on select "Scheduled Complete" at bounding box center [301, 67] width 53 height 10
select select "5"
click at [85, 84] on icon "submit" at bounding box center [86, 85] width 4 height 4
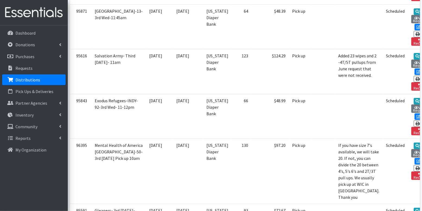
scroll to position [668, 0]
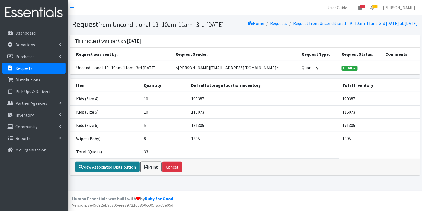
click at [119, 172] on link "View Associated Distribution" at bounding box center [107, 167] width 64 height 10
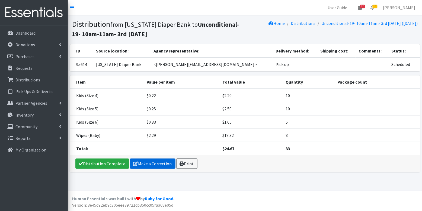
click at [149, 162] on link "Make a Correction" at bounding box center [153, 164] width 46 height 10
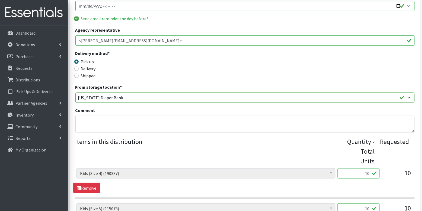
scroll to position [105, 0]
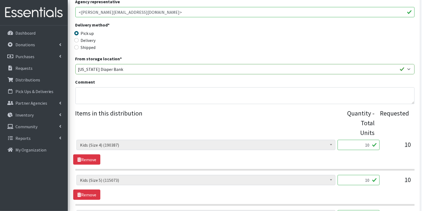
click at [362, 147] on input "10" at bounding box center [358, 145] width 42 height 10
type input "250"
click at [368, 177] on input "10" at bounding box center [358, 180] width 42 height 10
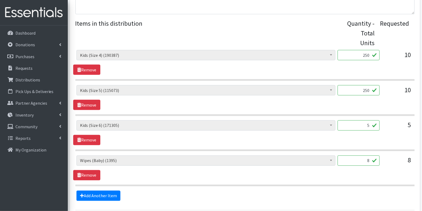
scroll to position [196, 0]
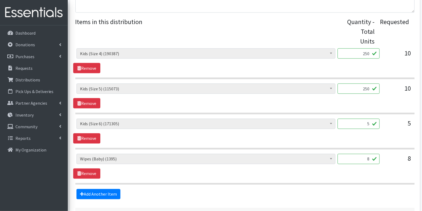
type input "250"
click at [358, 123] on input "5" at bounding box center [358, 124] width 42 height 10
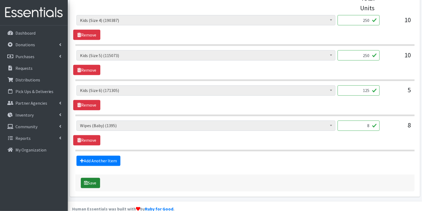
type input "125"
click at [94, 178] on button "Save" at bounding box center [90, 183] width 19 height 10
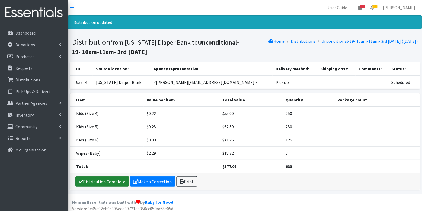
click at [94, 178] on link "Distribution Complete" at bounding box center [102, 182] width 54 height 10
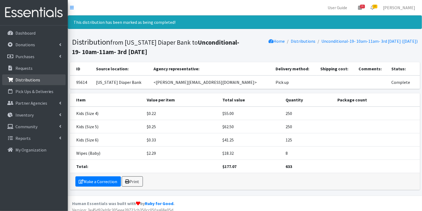
click at [27, 79] on p "Distributions" at bounding box center [27, 79] width 25 height 5
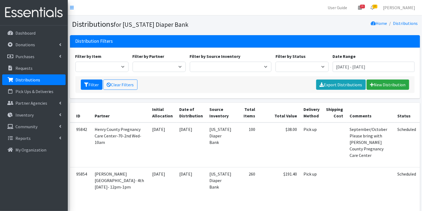
click at [275, 54] on div "Filter by Status Scheduled Complete" at bounding box center [301, 62] width 57 height 19
click at [280, 63] on select "Scheduled Complete" at bounding box center [301, 67] width 53 height 10
select select "5"
click at [87, 83] on icon "submit" at bounding box center [86, 85] width 4 height 4
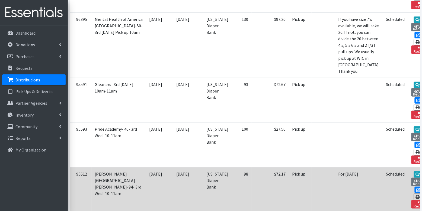
scroll to position [675, 0]
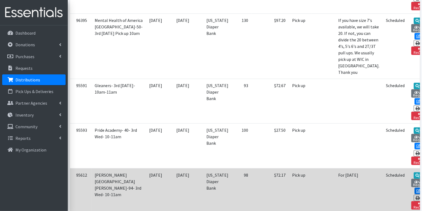
click at [416, 189] on icon at bounding box center [418, 191] width 4 height 4
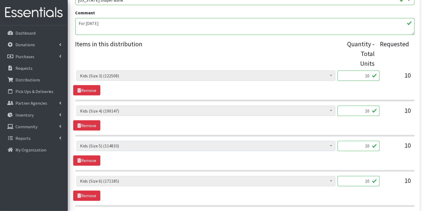
scroll to position [174, 0]
click at [358, 78] on input "10" at bounding box center [358, 75] width 42 height 10
type input "250"
click at [368, 111] on input "10" at bounding box center [358, 111] width 42 height 10
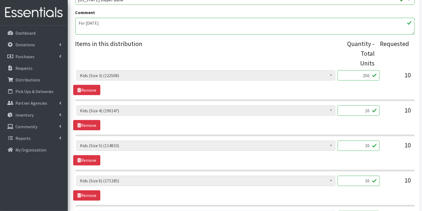
click at [368, 111] on input "10" at bounding box center [358, 111] width 42 height 10
type input "250"
click at [373, 147] on input "10" at bounding box center [358, 146] width 42 height 10
type input "250"
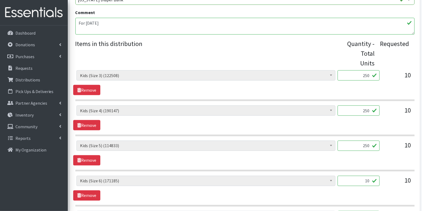
click at [369, 182] on input "10" at bounding box center [358, 181] width 42 height 10
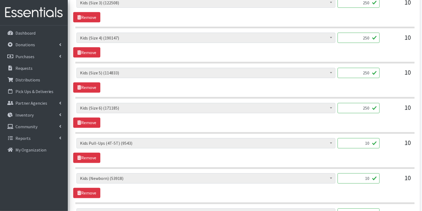
scroll to position [266, 0]
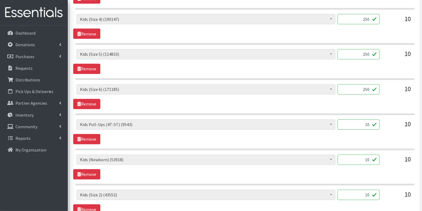
type input "250"
click at [371, 124] on input "10" at bounding box center [358, 125] width 42 height 10
type input "100"
click at [373, 160] on input "10" at bounding box center [358, 160] width 42 height 10
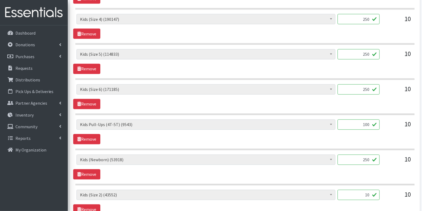
type input "250"
click at [372, 193] on input "10" at bounding box center [358, 195] width 42 height 10
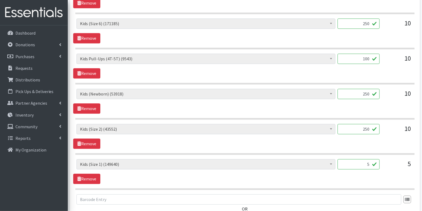
scroll to position [344, 0]
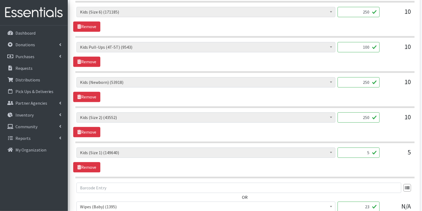
type input "250"
click at [365, 152] on input "5" at bounding box center [358, 153] width 42 height 10
type input "2"
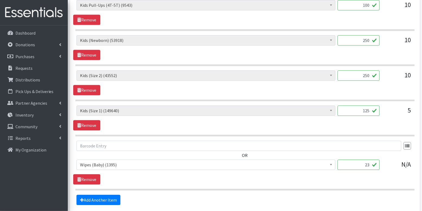
scroll to position [431, 0]
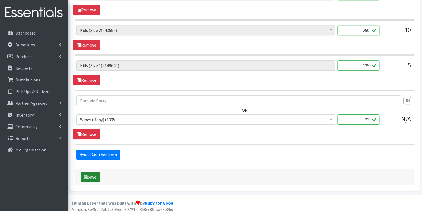
type input "125"
click at [91, 172] on button "Save" at bounding box center [90, 177] width 19 height 10
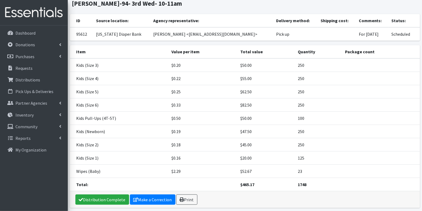
scroll to position [68, 0]
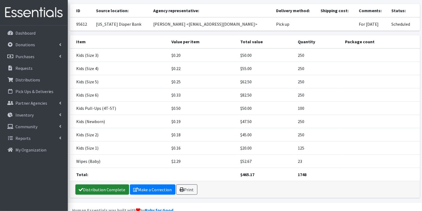
click at [91, 185] on link "Distribution Complete" at bounding box center [102, 190] width 54 height 10
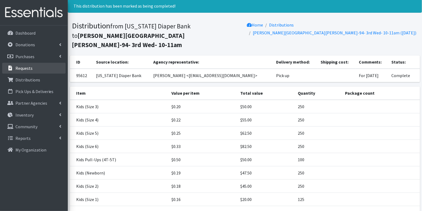
scroll to position [0, 0]
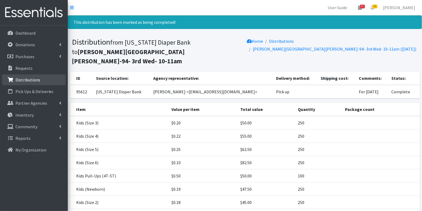
click at [40, 79] on link "Distributions" at bounding box center [33, 80] width 63 height 11
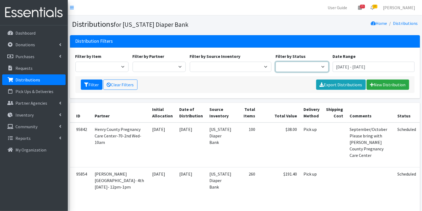
click at [287, 67] on select "Scheduled Complete" at bounding box center [301, 67] width 53 height 10
select select "5"
click at [89, 85] on button "Filter" at bounding box center [92, 85] width 22 height 10
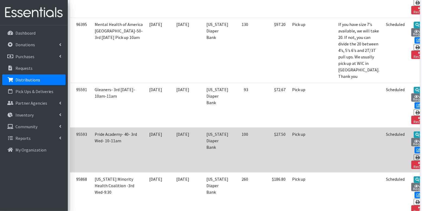
scroll to position [669, 0]
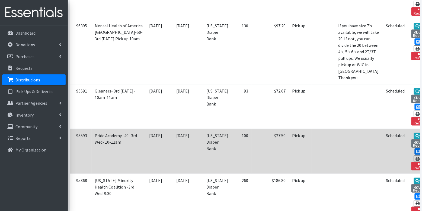
click at [414, 148] on link "Edit" at bounding box center [421, 151] width 15 height 7
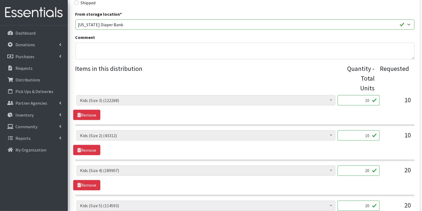
scroll to position [153, 0]
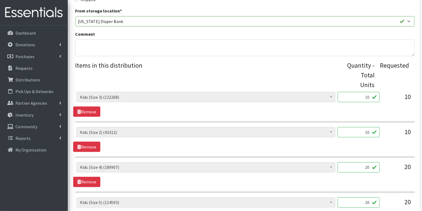
click at [365, 99] on input "10" at bounding box center [358, 97] width 42 height 10
type input "250"
click at [370, 133] on input "10" at bounding box center [358, 132] width 42 height 10
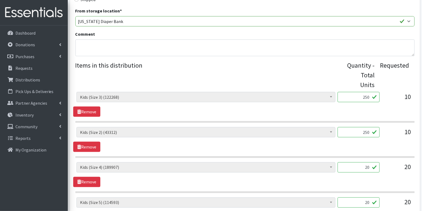
type input "250"
click at [367, 169] on input "20" at bounding box center [358, 168] width 42 height 10
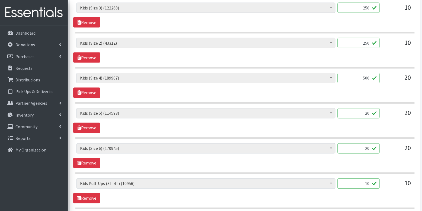
scroll to position [259, 0]
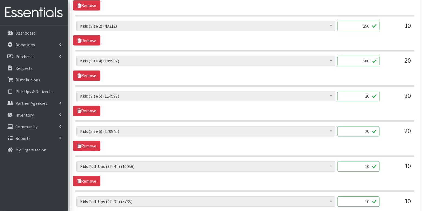
type input "500"
click at [367, 94] on input "20" at bounding box center [358, 96] width 42 height 10
type input "500"
click at [370, 128] on input "20" at bounding box center [358, 132] width 42 height 10
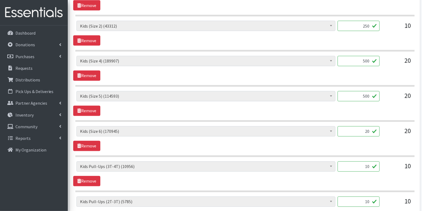
click at [370, 128] on input "20" at bounding box center [358, 132] width 42 height 10
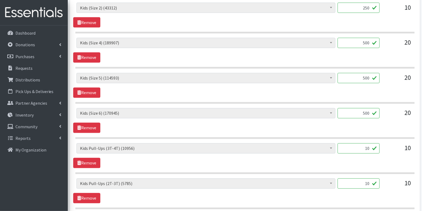
scroll to position [285, 0]
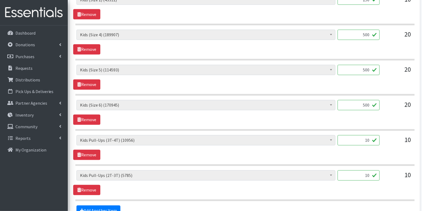
type input "500"
click at [370, 138] on input "10" at bounding box center [358, 140] width 42 height 10
type input "100"
click at [371, 173] on input "10" at bounding box center [358, 176] width 42 height 10
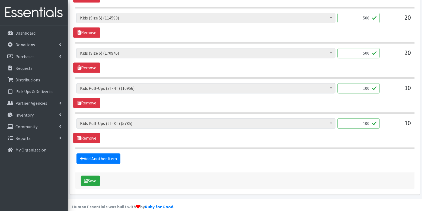
scroll to position [342, 0]
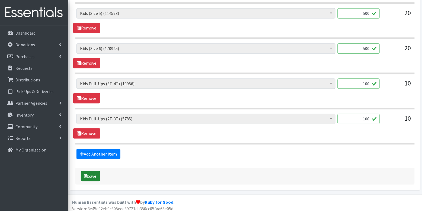
type input "100"
click at [95, 172] on button "Save" at bounding box center [90, 176] width 19 height 10
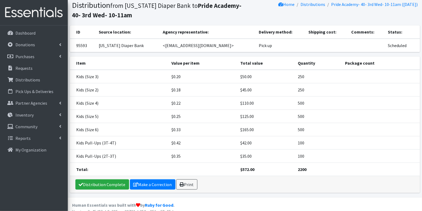
scroll to position [41, 0]
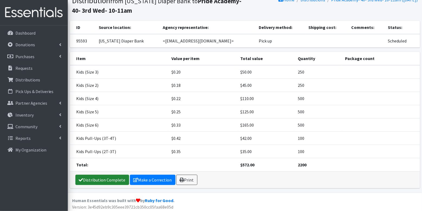
click at [101, 179] on link "Distribution Complete" at bounding box center [102, 180] width 54 height 10
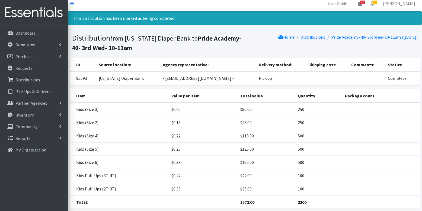
scroll to position [0, 0]
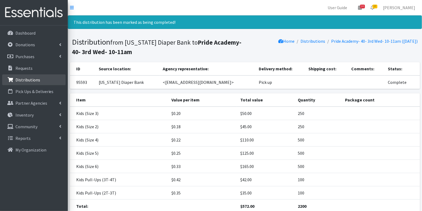
click at [29, 83] on link "Distributions" at bounding box center [33, 80] width 63 height 11
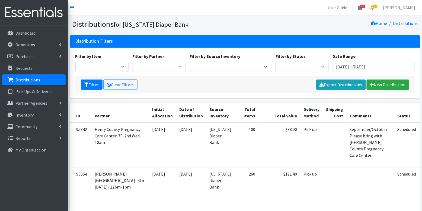
click at [292, 72] on div "Filter by Item Bed Pads (Cloth) Bed Pads (Disposable) Bibs (Adult & Child) Clot…" at bounding box center [244, 64] width 343 height 23
click at [290, 66] on select "Scheduled Complete" at bounding box center [301, 67] width 53 height 10
select select "5"
click at [89, 84] on button "Filter" at bounding box center [92, 85] width 22 height 10
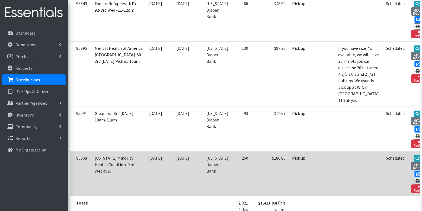
scroll to position [631, 0]
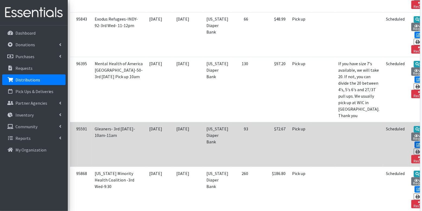
click at [414, 142] on link "Edit" at bounding box center [421, 145] width 15 height 7
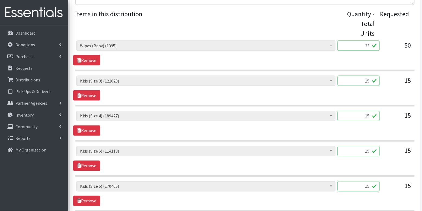
scroll to position [204, 0]
click at [364, 80] on input "15" at bounding box center [358, 81] width 42 height 10
type input "375"
click at [364, 115] on input "15" at bounding box center [358, 116] width 42 height 10
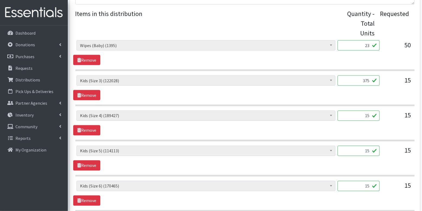
click at [364, 115] on input "15" at bounding box center [358, 116] width 42 height 10
type input "375"
click at [363, 147] on input "15" at bounding box center [358, 151] width 42 height 10
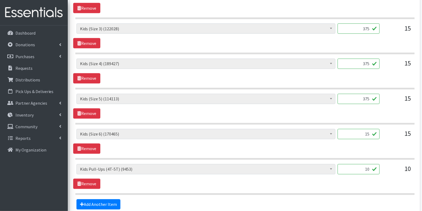
scroll to position [259, 0]
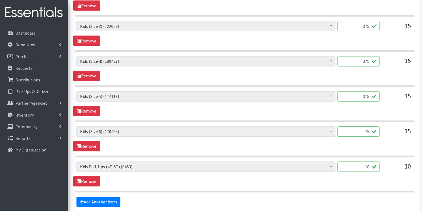
type input "375"
click at [363, 130] on input "15" at bounding box center [358, 132] width 42 height 10
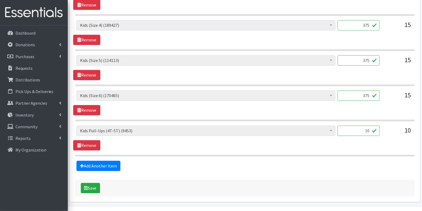
scroll to position [296, 0]
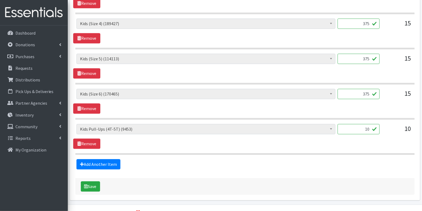
type input "375"
click at [372, 128] on input "10" at bounding box center [358, 129] width 42 height 10
type input "100"
click at [93, 182] on button "Save" at bounding box center [90, 187] width 19 height 10
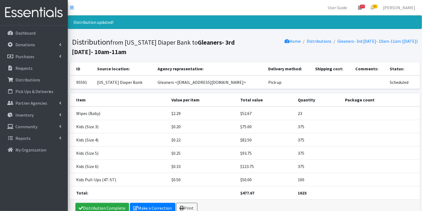
scroll to position [17, 0]
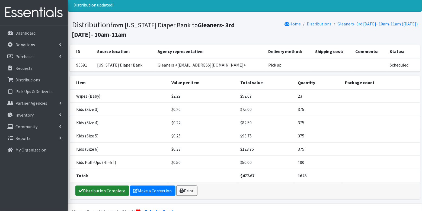
click at [93, 190] on link "Distribution Complete" at bounding box center [102, 191] width 54 height 10
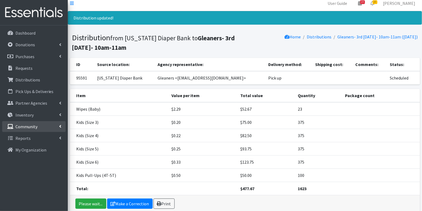
scroll to position [0, 0]
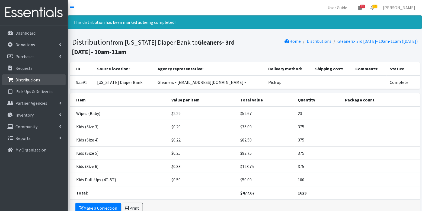
click at [25, 80] on p "Distributions" at bounding box center [27, 79] width 25 height 5
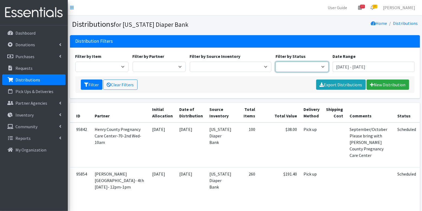
click at [291, 65] on select "Scheduled Complete" at bounding box center [301, 67] width 53 height 10
select select "5"
click at [89, 82] on button "Filter" at bounding box center [92, 85] width 22 height 10
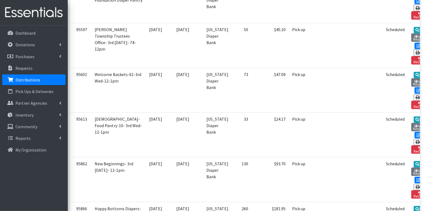
scroll to position [306, 0]
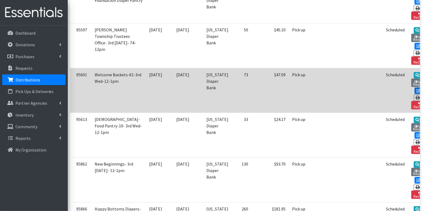
click at [416, 89] on icon at bounding box center [418, 91] width 4 height 4
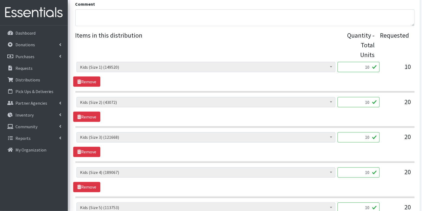
scroll to position [183, 0]
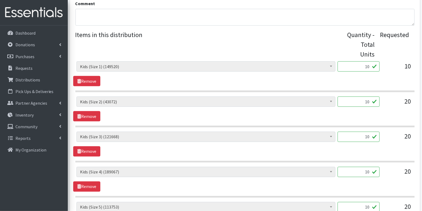
click at [364, 68] on input "10" at bounding box center [358, 67] width 42 height 10
type input "250"
click at [368, 101] on input "10" at bounding box center [358, 102] width 42 height 10
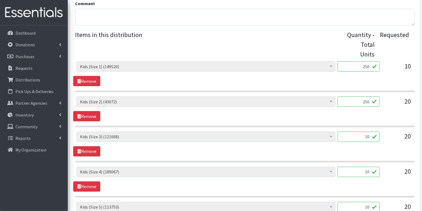
type input "250"
click at [369, 139] on input "10" at bounding box center [358, 137] width 42 height 10
type input "250"
click at [372, 171] on input "10" at bounding box center [358, 172] width 42 height 10
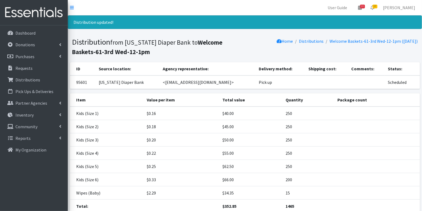
scroll to position [41, 0]
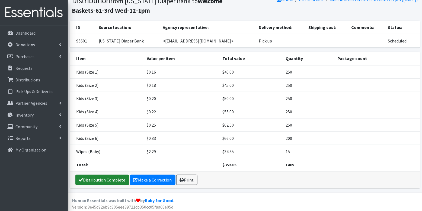
click at [99, 177] on link "Distribution Complete" at bounding box center [102, 180] width 54 height 10
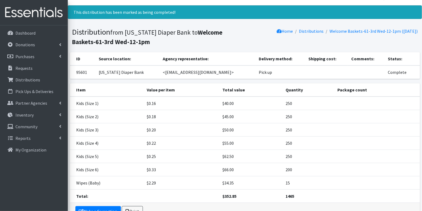
scroll to position [12, 0]
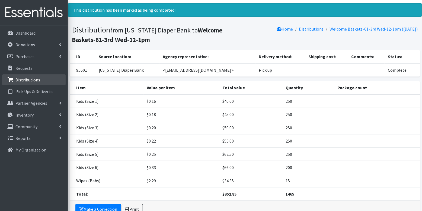
click at [36, 82] on p "Distributions" at bounding box center [27, 79] width 25 height 5
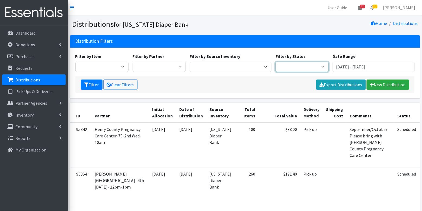
click at [293, 65] on select "Scheduled Complete" at bounding box center [301, 67] width 53 height 10
select select "5"
click at [86, 83] on icon "submit" at bounding box center [86, 85] width 4 height 4
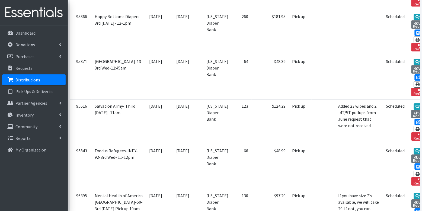
scroll to position [581, 0]
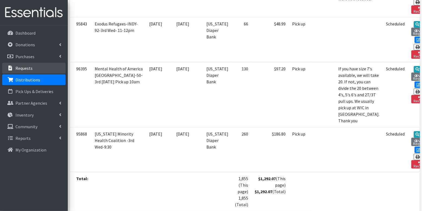
click at [30, 69] on p "Requests" at bounding box center [23, 68] width 17 height 5
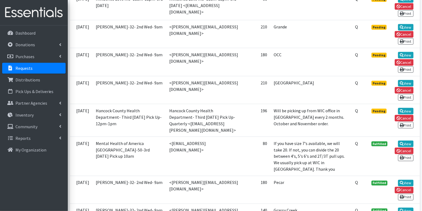
scroll to position [161, 0]
click at [37, 80] on p "Distributions" at bounding box center [27, 79] width 25 height 5
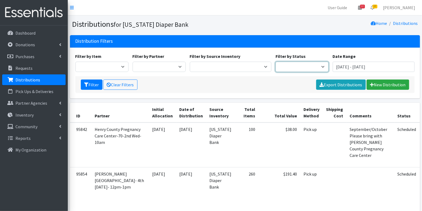
click at [306, 67] on select "Scheduled Complete" at bounding box center [301, 67] width 53 height 10
select select "5"
click at [96, 85] on button "Filter" at bounding box center [92, 85] width 22 height 10
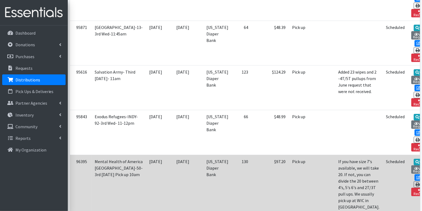
scroll to position [489, 0]
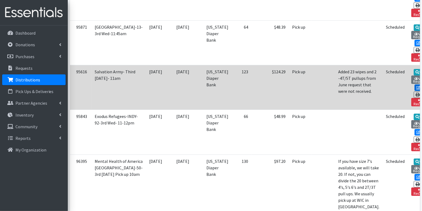
click at [416, 86] on icon at bounding box center [418, 88] width 4 height 4
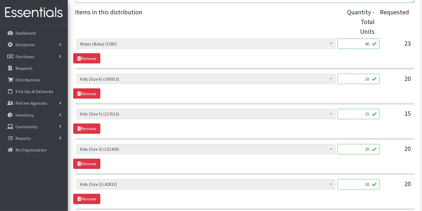
scroll to position [206, 0]
click at [368, 78] on input "20" at bounding box center [358, 79] width 42 height 10
type input "500"
click at [372, 117] on input "15" at bounding box center [358, 114] width 42 height 10
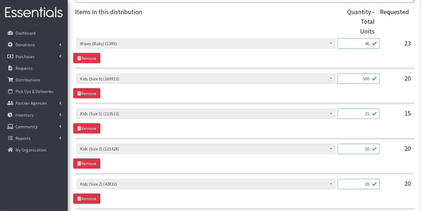
click at [372, 117] on input "15" at bounding box center [358, 114] width 42 height 10
type input "375"
click at [369, 147] on input "20" at bounding box center [358, 149] width 42 height 10
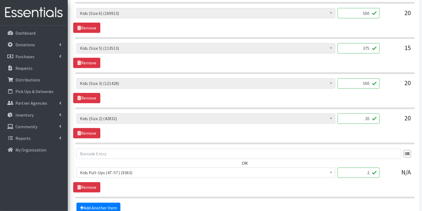
scroll to position [272, 0]
type input "500"
click at [371, 125] on div "20" at bounding box center [358, 121] width 42 height 15
click at [367, 118] on input "20" at bounding box center [358, 119] width 42 height 10
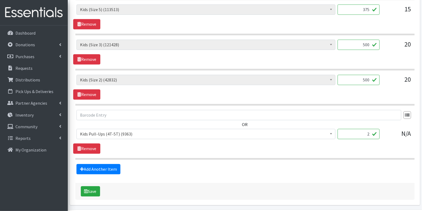
scroll to position [326, 0]
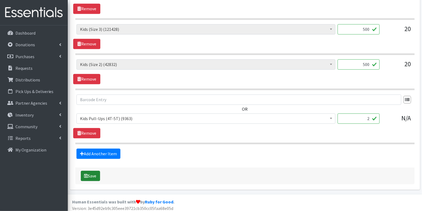
type input "500"
click at [88, 173] on button "Save" at bounding box center [90, 176] width 19 height 10
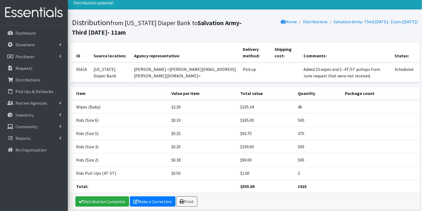
scroll to position [41, 0]
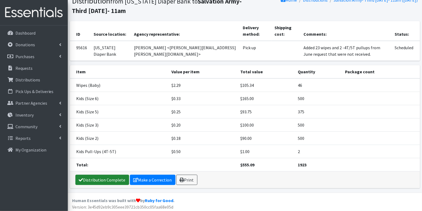
click at [88, 176] on link "Distribution Complete" at bounding box center [102, 180] width 54 height 10
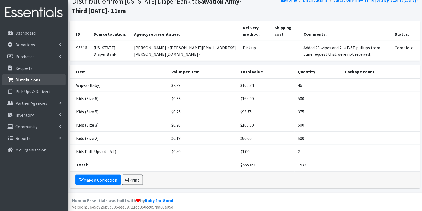
click at [22, 78] on p "Distributions" at bounding box center [27, 79] width 25 height 5
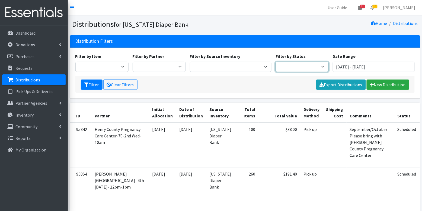
click at [287, 69] on select "Scheduled Complete" at bounding box center [301, 67] width 53 height 10
select select "5"
click at [300, 27] on div "Home Distributions" at bounding box center [332, 24] width 175 height 9
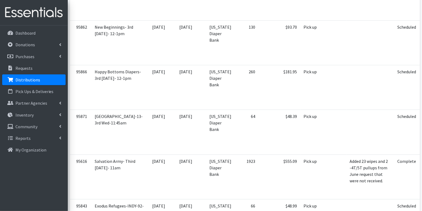
scroll to position [496, 0]
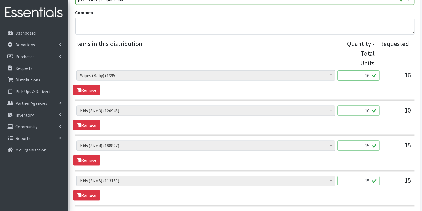
scroll to position [176, 0]
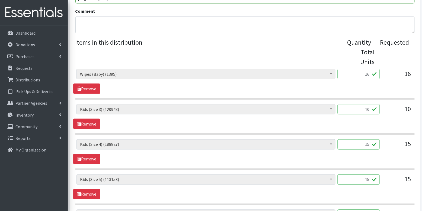
click at [364, 105] on input "10" at bounding box center [358, 109] width 42 height 10
type input "250"
click at [370, 143] on input "15" at bounding box center [358, 145] width 42 height 10
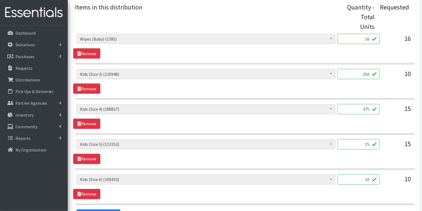
scroll to position [212, 0]
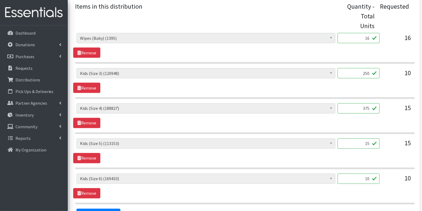
type input "375"
click at [365, 142] on input "15" at bounding box center [358, 144] width 42 height 10
type input "375"
click at [387, 165] on section "Diaper Rash Cream (626) Kids (Newborn) (53678) Kids (Preemie) (785) Kids (Size …" at bounding box center [244, 154] width 339 height 31
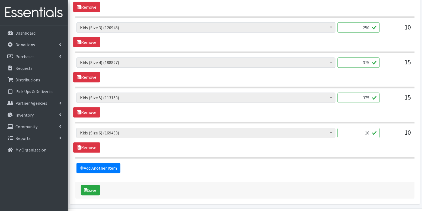
scroll to position [257, 0]
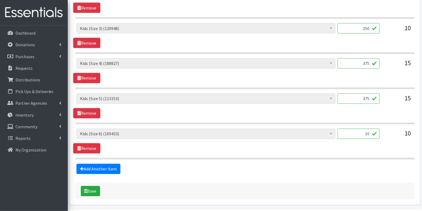
click at [368, 134] on input "10" at bounding box center [358, 134] width 42 height 10
type input "250"
click at [250, 164] on div "Add Another Item" at bounding box center [244, 169] width 343 height 10
click at [95, 186] on button "Save" at bounding box center [90, 191] width 19 height 10
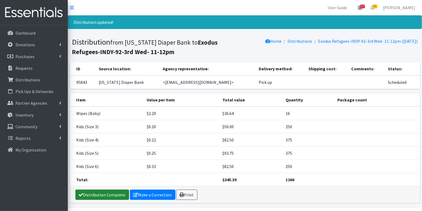
click at [99, 193] on link "Distribution Complete" at bounding box center [102, 195] width 54 height 10
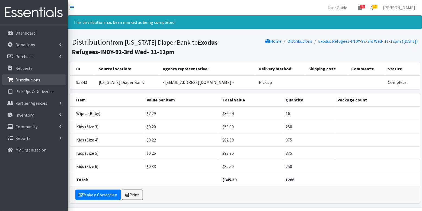
click at [20, 82] on link "Distributions" at bounding box center [33, 80] width 63 height 11
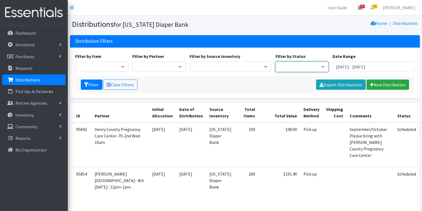
click at [309, 65] on select "Scheduled Complete" at bounding box center [301, 67] width 53 height 10
select select "5"
click at [86, 83] on icon "submit" at bounding box center [86, 85] width 4 height 4
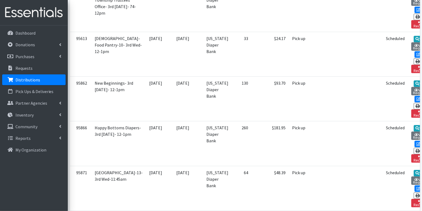
scroll to position [503, 0]
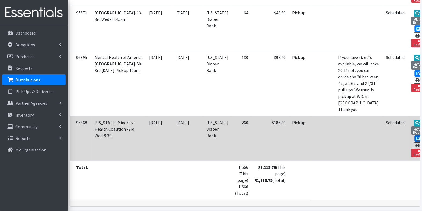
click at [416, 137] on icon at bounding box center [418, 139] width 4 height 4
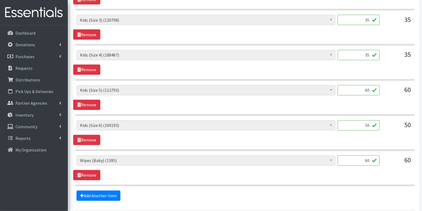
scroll to position [307, 0]
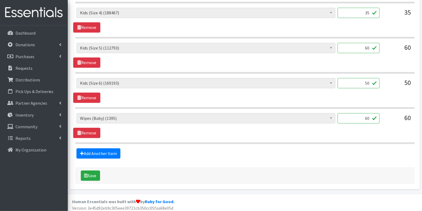
click at [364, 119] on input "60" at bounding box center [358, 119] width 42 height 10
type input "48"
click at [361, 80] on input "50" at bounding box center [358, 83] width 42 height 10
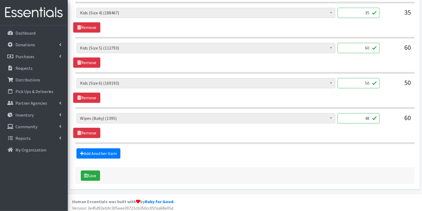
click at [361, 80] on input "50" at bounding box center [358, 83] width 42 height 10
type input "1250"
click at [364, 49] on input "60" at bounding box center [358, 48] width 42 height 10
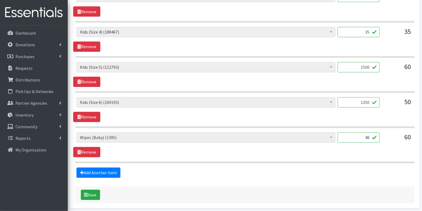
scroll to position [288, 0]
type input "1500"
click at [365, 31] on input "35" at bounding box center [358, 32] width 42 height 10
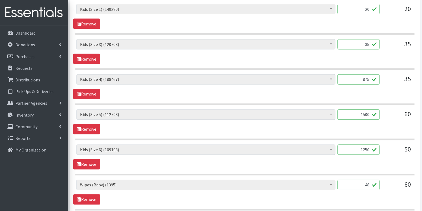
scroll to position [238, 0]
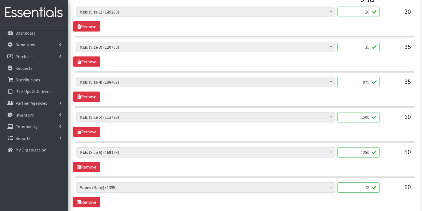
type input "875"
click at [369, 47] on input "35" at bounding box center [358, 47] width 42 height 10
type input "9"
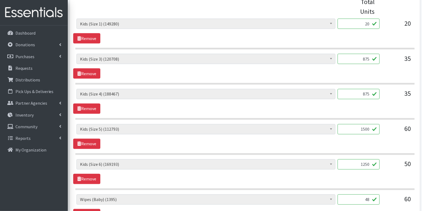
scroll to position [217, 0]
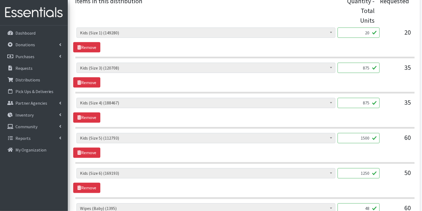
type input "875"
click at [370, 33] on input "20" at bounding box center [358, 33] width 42 height 10
type input "500"
click at [383, 51] on div "Diaper Rash Cream (626) Kids (Newborn) (53678) Kids (Preemie) (785) Kids (Size …" at bounding box center [244, 40] width 343 height 25
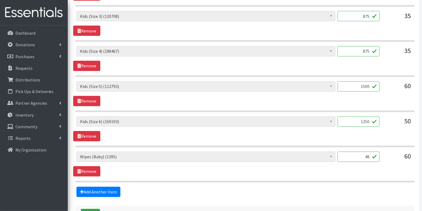
scroll to position [307, 0]
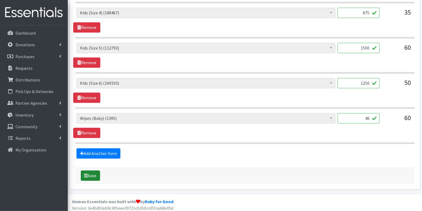
click at [92, 173] on button "Save" at bounding box center [90, 176] width 19 height 10
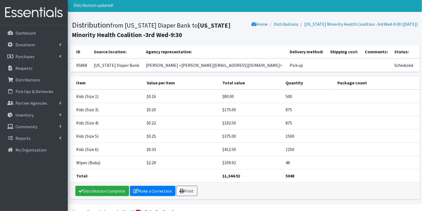
scroll to position [28, 0]
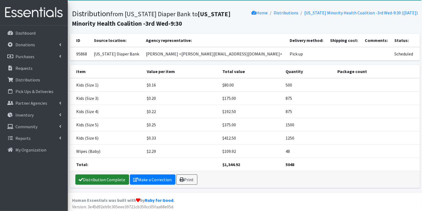
click at [95, 178] on link "Distribution Complete" at bounding box center [102, 180] width 54 height 10
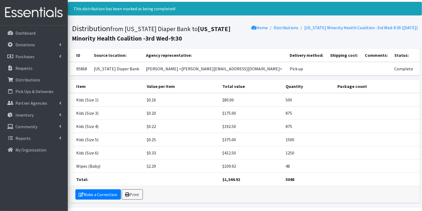
scroll to position [0, 0]
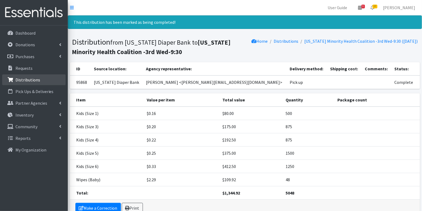
click at [29, 77] on p "Distributions" at bounding box center [27, 79] width 25 height 5
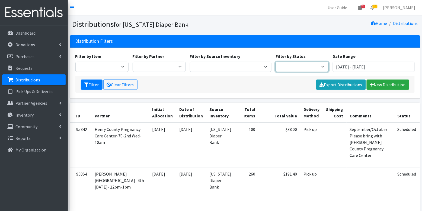
click at [289, 66] on select "Scheduled Complete" at bounding box center [301, 67] width 53 height 10
select select "5"
click at [94, 85] on button "Filter" at bounding box center [92, 85] width 22 height 10
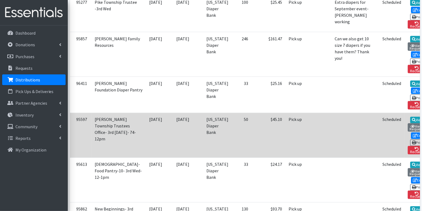
scroll to position [208, 0]
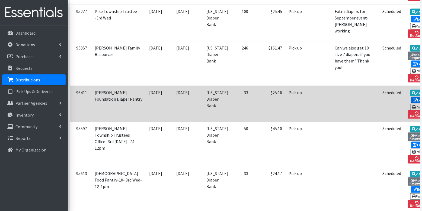
click at [411, 97] on link "Edit" at bounding box center [418, 100] width 15 height 7
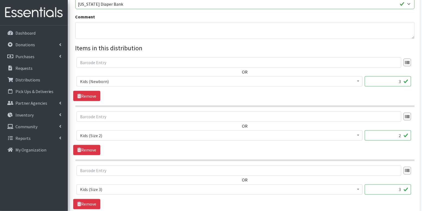
scroll to position [224, 0]
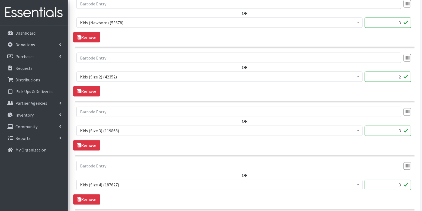
click at [397, 24] on input "3" at bounding box center [387, 23] width 46 height 10
type input "75"
click at [398, 83] on div "2" at bounding box center [387, 79] width 46 height 15
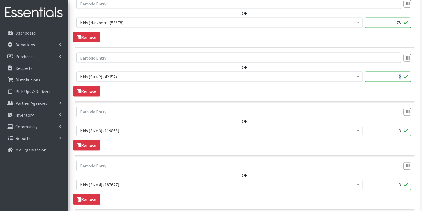
click at [398, 83] on div "2" at bounding box center [387, 79] width 46 height 15
click at [398, 79] on input "2" at bounding box center [387, 77] width 46 height 10
type input "2"
type input "50"
click at [398, 131] on input "3" at bounding box center [387, 131] width 46 height 10
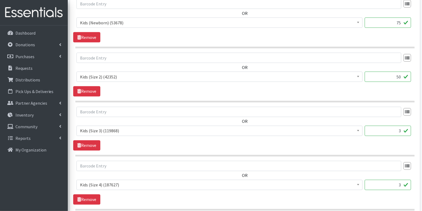
click at [398, 131] on input "3" at bounding box center [387, 131] width 46 height 10
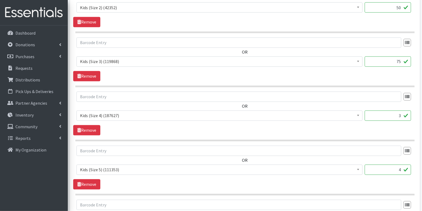
scroll to position [312, 0]
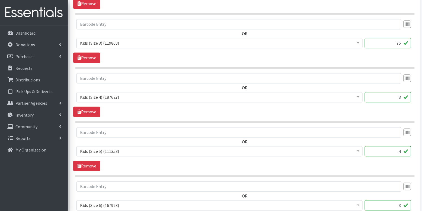
type input "75"
click at [402, 95] on input "3" at bounding box center [387, 97] width 46 height 10
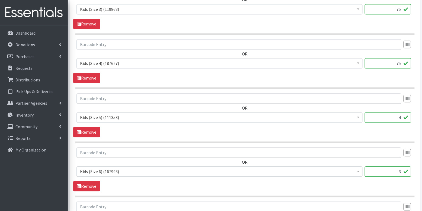
scroll to position [348, 0]
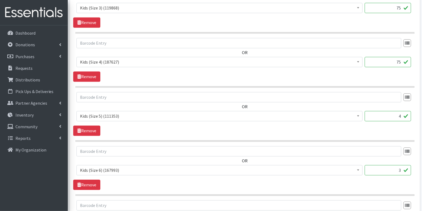
type input "75"
click at [402, 113] on input "4" at bounding box center [387, 116] width 46 height 10
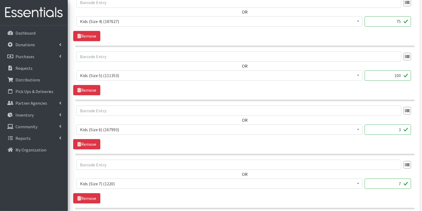
scroll to position [391, 0]
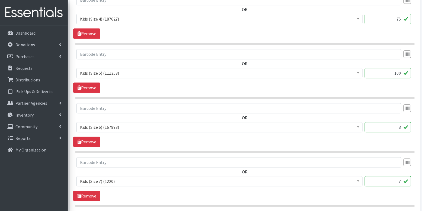
type input "100"
click at [403, 127] on input "3" at bounding box center [387, 127] width 46 height 10
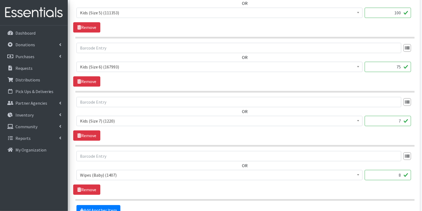
scroll to position [451, 0]
type input "75"
click at [395, 117] on input "7" at bounding box center [387, 121] width 46 height 10
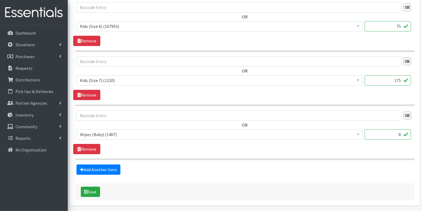
scroll to position [507, 0]
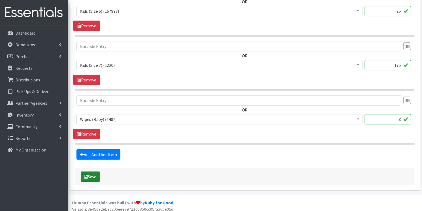
type input "175"
click at [93, 172] on button "Save" at bounding box center [90, 177] width 19 height 10
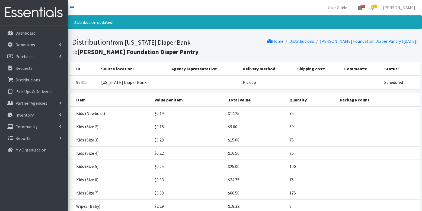
scroll to position [55, 0]
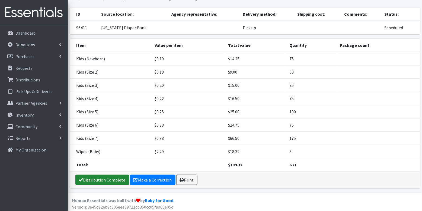
click at [89, 177] on link "Distribution Complete" at bounding box center [102, 180] width 54 height 10
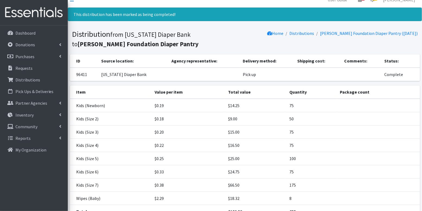
scroll to position [0, 0]
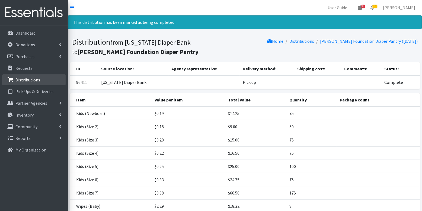
click at [28, 79] on p "Distributions" at bounding box center [27, 79] width 25 height 5
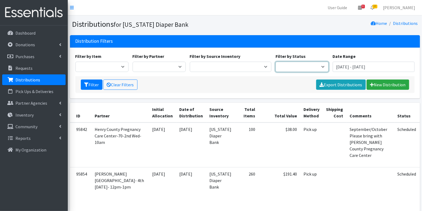
click at [287, 63] on select "Scheduled Complete" at bounding box center [301, 67] width 53 height 10
select select "5"
click at [88, 85] on icon "submit" at bounding box center [86, 85] width 4 height 4
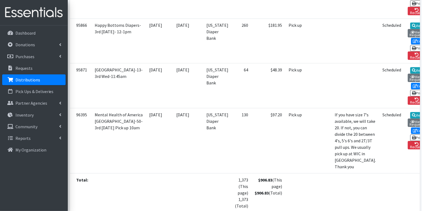
scroll to position [425, 0]
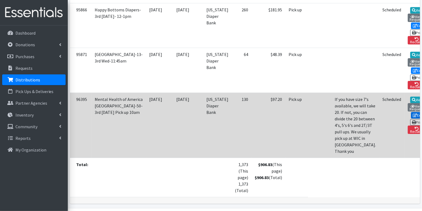
click at [411, 112] on link "Edit" at bounding box center [418, 115] width 15 height 7
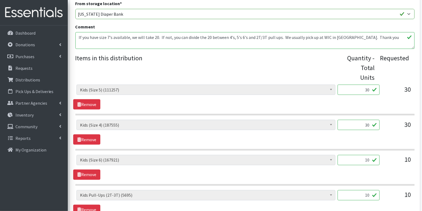
scroll to position [160, 0]
click at [361, 89] on input "30" at bounding box center [358, 89] width 42 height 10
type input "750"
click at [370, 124] on input "30" at bounding box center [358, 124] width 42 height 10
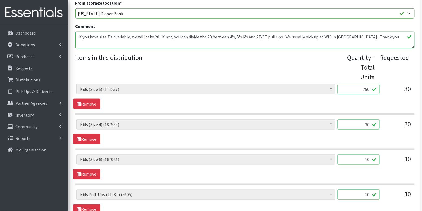
click at [370, 124] on input "30" at bounding box center [358, 124] width 42 height 10
type input "750"
click at [366, 159] on input "10" at bounding box center [358, 160] width 42 height 10
type input "250"
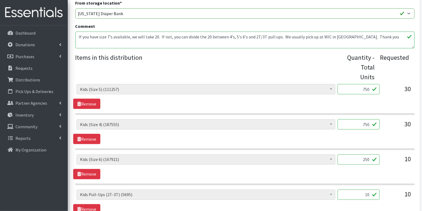
click at [372, 195] on input "10" at bounding box center [358, 195] width 42 height 10
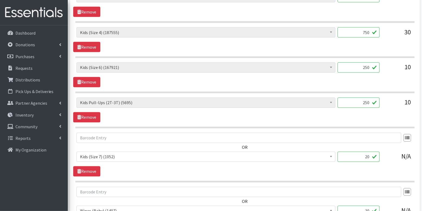
scroll to position [254, 0]
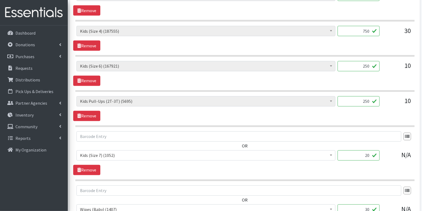
type input "250"
click at [368, 156] on input "20" at bounding box center [358, 156] width 42 height 10
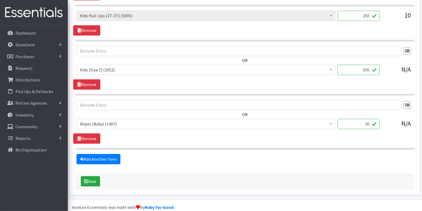
scroll to position [344, 0]
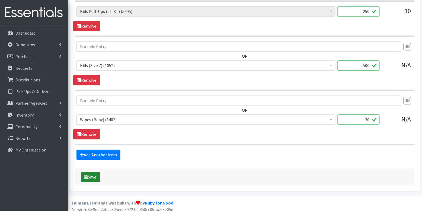
type input "500"
click at [93, 177] on button "Save" at bounding box center [90, 177] width 19 height 10
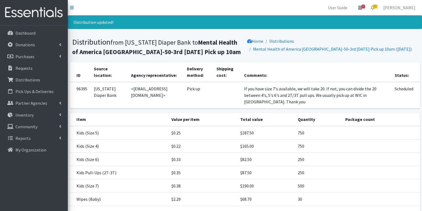
scroll to position [48, 0]
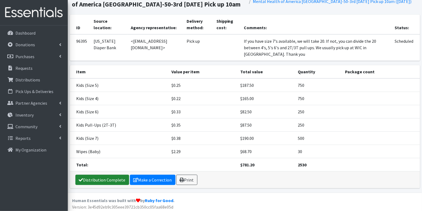
click at [87, 179] on link "Distribution Complete" at bounding box center [102, 180] width 54 height 10
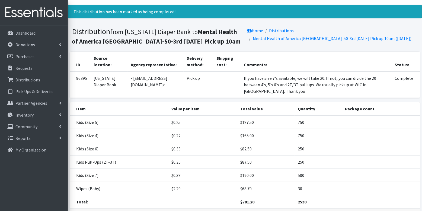
scroll to position [0, 0]
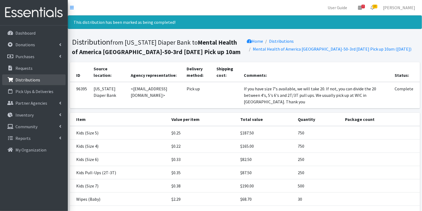
click at [23, 83] on link "Distributions" at bounding box center [33, 80] width 63 height 11
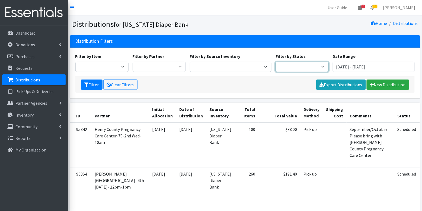
click at [286, 68] on select "Scheduled Complete" at bounding box center [301, 67] width 53 height 10
select select "5"
click at [94, 86] on button "Filter" at bounding box center [92, 85] width 22 height 10
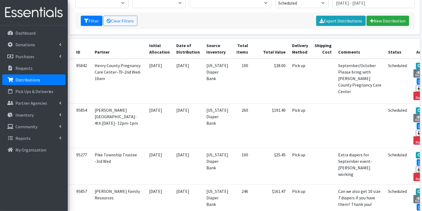
scroll to position [64, 0]
click at [25, 41] on link "Donations" at bounding box center [33, 44] width 63 height 11
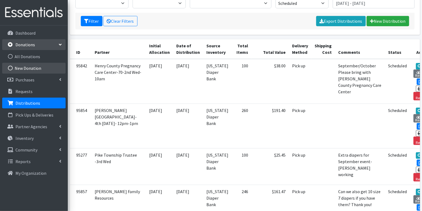
click at [31, 69] on link "New Donation" at bounding box center [33, 68] width 63 height 11
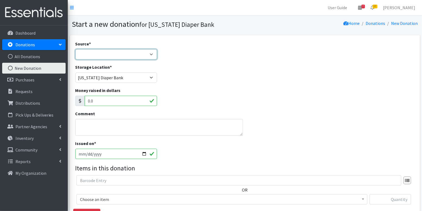
click at [105, 53] on select "Product Drive Manufacturer Donation Site Misc. Donation" at bounding box center [116, 54] width 82 height 10
select select "Manufacturer"
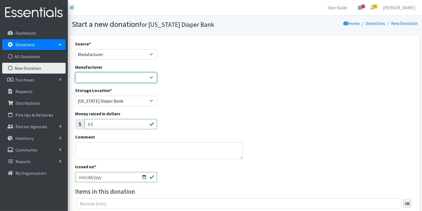
click at [100, 78] on select "Baby2Baby Huggies Target ---Create new Manufacturer---" at bounding box center [116, 78] width 82 height 10
select select "160"
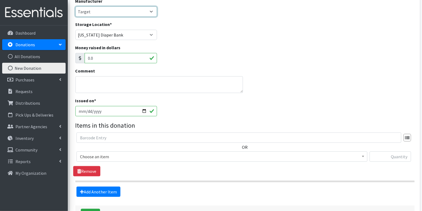
scroll to position [106, 0]
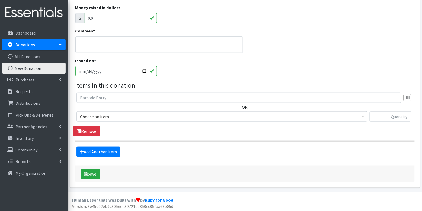
click at [112, 116] on span "Choose an item" at bounding box center [222, 117] width 284 height 8
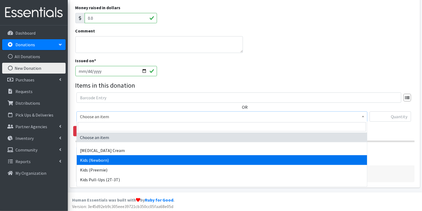
select select "3400"
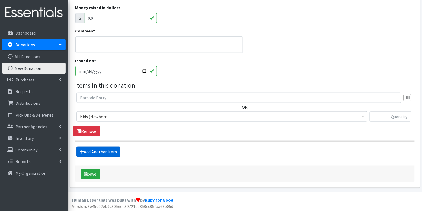
click at [99, 151] on link "Add Another Item" at bounding box center [98, 152] width 44 height 10
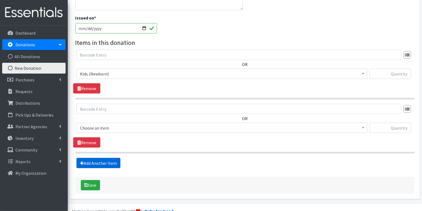
scroll to position [160, 0]
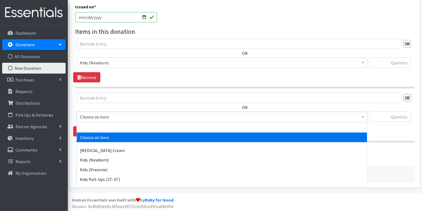
click at [111, 118] on span "Choose an item" at bounding box center [222, 117] width 284 height 8
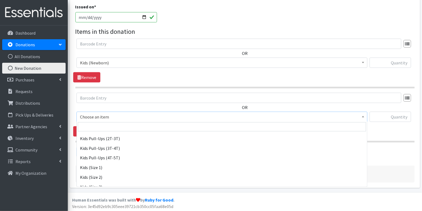
scroll to position [43, 0]
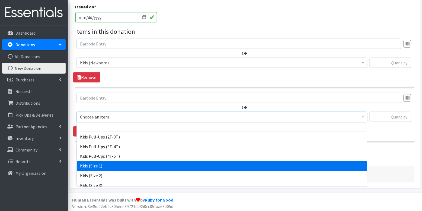
select select "3401"
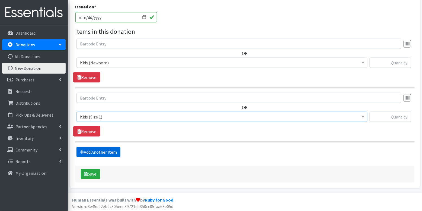
click at [104, 153] on link "Add Another Item" at bounding box center [98, 152] width 44 height 10
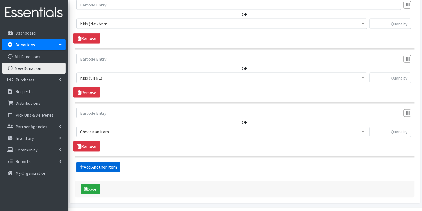
scroll to position [214, 0]
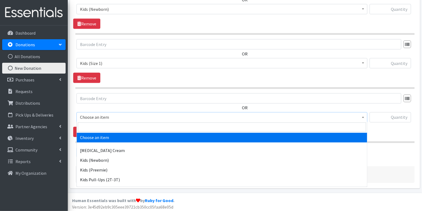
click at [113, 116] on span "Choose an item" at bounding box center [222, 118] width 284 height 8
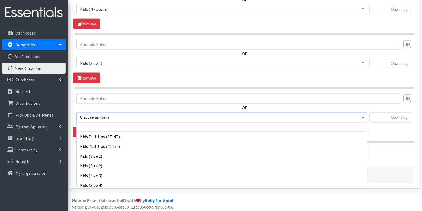
scroll to position [53, 0]
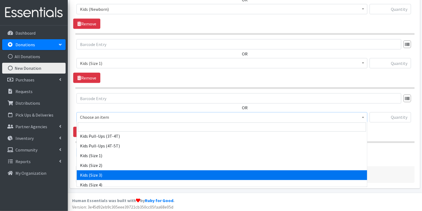
select select "3393"
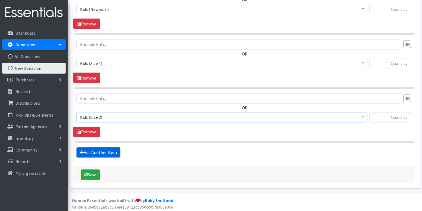
click at [108, 152] on link "Add Another Item" at bounding box center [98, 153] width 44 height 10
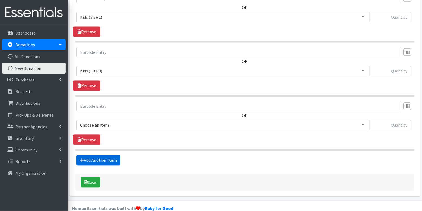
scroll to position [268, 0]
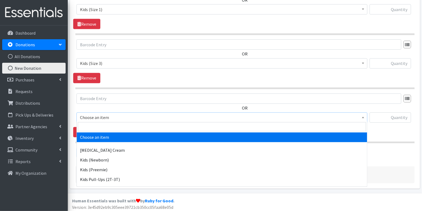
click at [112, 119] on span "Choose an item" at bounding box center [222, 118] width 284 height 8
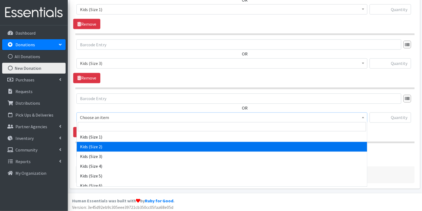
scroll to position [75, 0]
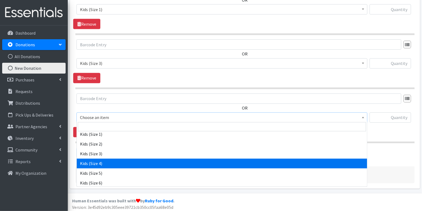
select select "3394"
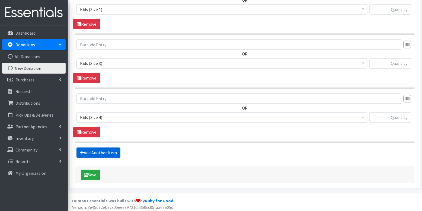
click at [103, 151] on link "Add Another Item" at bounding box center [98, 153] width 44 height 10
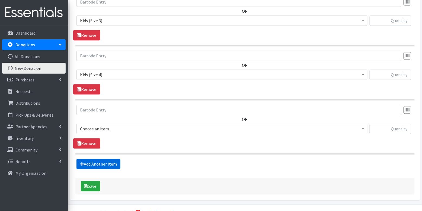
scroll to position [321, 0]
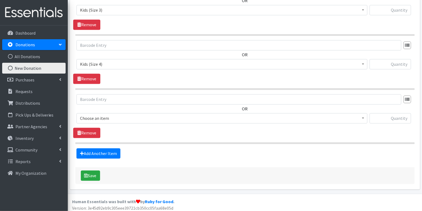
click at [104, 115] on span "Choose an item" at bounding box center [222, 119] width 284 height 8
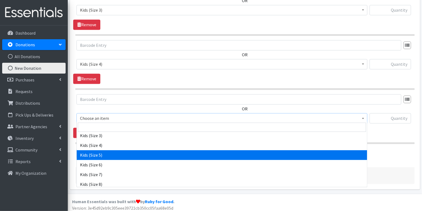
scroll to position [94, 0]
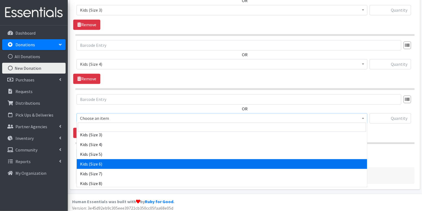
select select "3419"
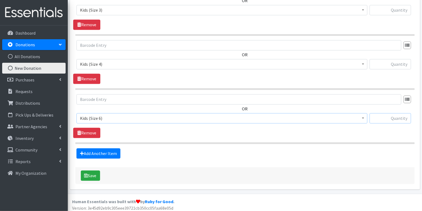
click at [388, 117] on input "text" at bounding box center [389, 118] width 41 height 10
type input "71"
click at [405, 66] on input "text" at bounding box center [389, 64] width 41 height 10
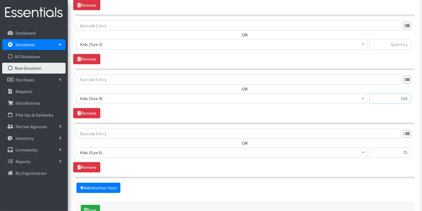
scroll to position [272, 0]
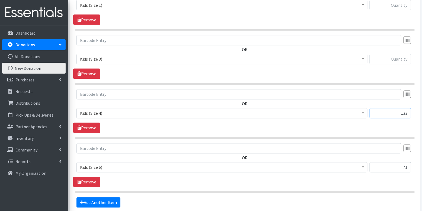
type input "133"
click at [403, 56] on input "text" at bounding box center [389, 59] width 41 height 10
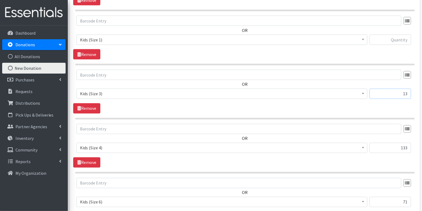
scroll to position [236, 0]
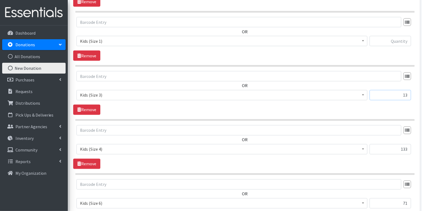
type input "13"
click at [400, 41] on input "text" at bounding box center [389, 41] width 41 height 10
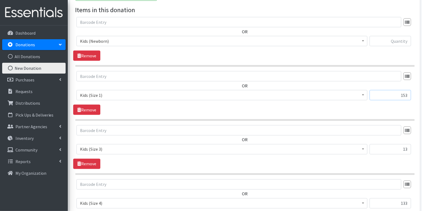
scroll to position [180, 0]
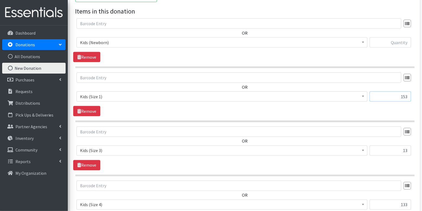
type input "153"
click at [396, 42] on input "text" at bounding box center [389, 42] width 41 height 10
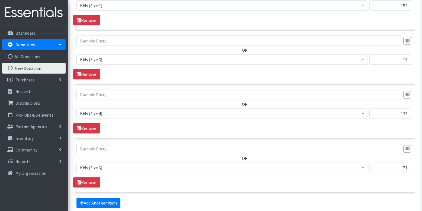
scroll to position [321, 0]
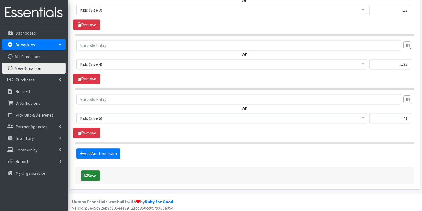
type input "37"
click at [92, 173] on button "Save" at bounding box center [90, 176] width 19 height 10
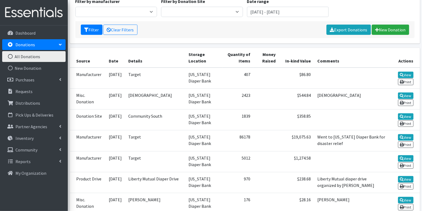
scroll to position [98, 0]
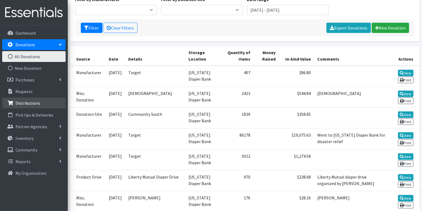
click at [21, 102] on p "Distributions" at bounding box center [27, 103] width 25 height 5
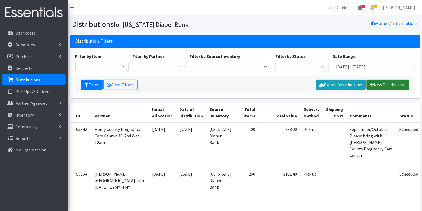
click at [386, 84] on link "New Distribution" at bounding box center [387, 85] width 43 height 10
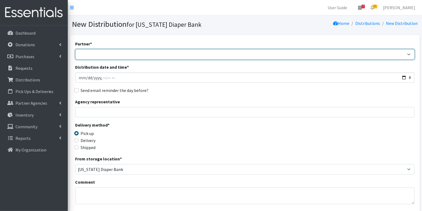
click at [131, 55] on select "ARC [PERSON_NAME] and [GEOGRAPHIC_DATA] [GEOGRAPHIC_DATA] Babies Basic Needs No…" at bounding box center [244, 54] width 339 height 10
select select "4064"
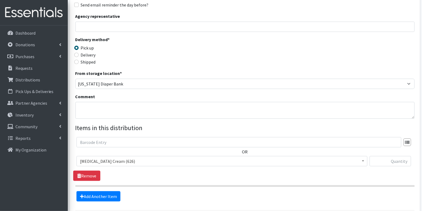
scroll to position [87, 0]
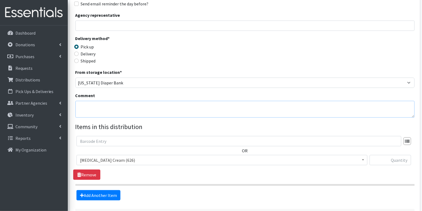
click at [103, 114] on textarea "Comment" at bounding box center [244, 109] width 339 height 17
type textarea "T"
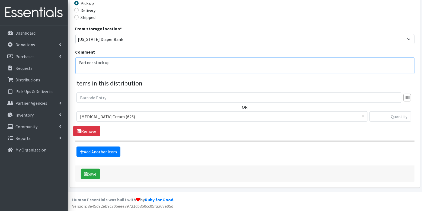
type textarea "Partner stock up"
click at [93, 119] on span "[MEDICAL_DATA] Cream (626)" at bounding box center [222, 117] width 284 height 8
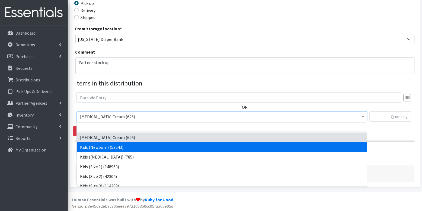
select select "3400"
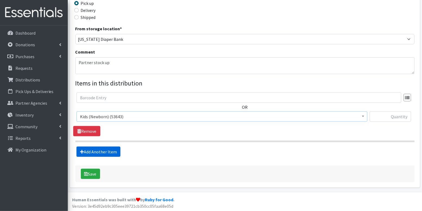
click at [94, 148] on link "Add Another Item" at bounding box center [98, 152] width 44 height 10
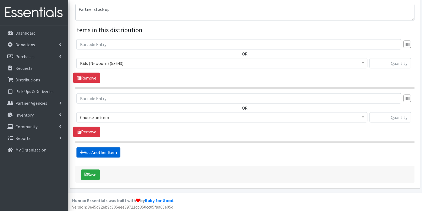
scroll to position [184, 0]
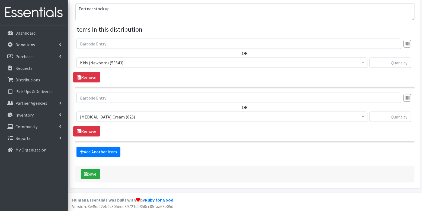
click at [92, 116] on span "[MEDICAL_DATA] Cream (626)" at bounding box center [222, 117] width 284 height 8
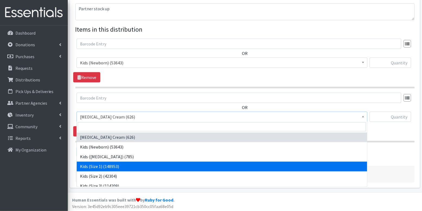
select select "3401"
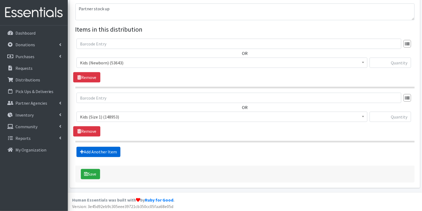
click at [104, 148] on link "Add Another Item" at bounding box center [98, 152] width 44 height 10
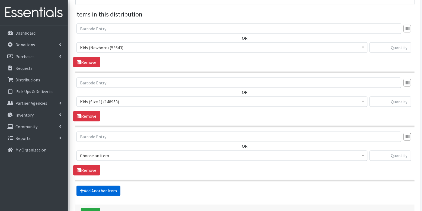
scroll to position [238, 0]
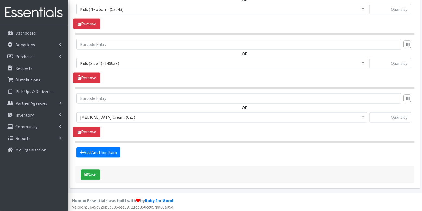
click at [105, 114] on span "Diaper Rash Cream (626)" at bounding box center [222, 118] width 284 height 8
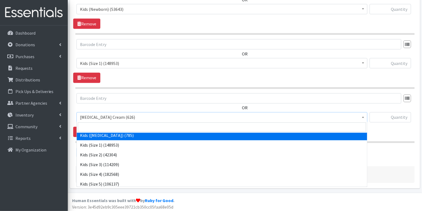
scroll to position [22, 0]
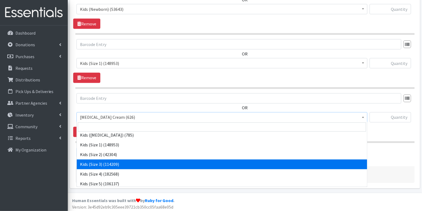
select select "3393"
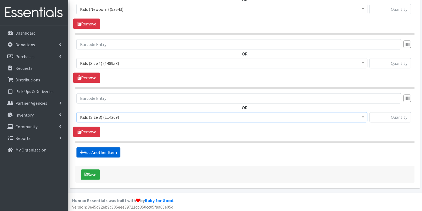
click at [105, 149] on link "Add Another Item" at bounding box center [98, 153] width 44 height 10
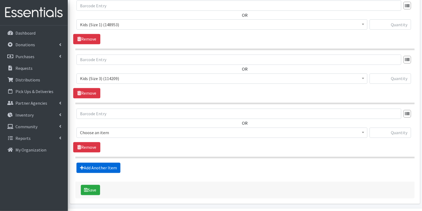
scroll to position [292, 0]
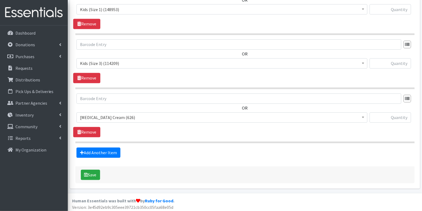
click at [111, 114] on span "Diaper Rash Cream (626)" at bounding box center [222, 118] width 284 height 8
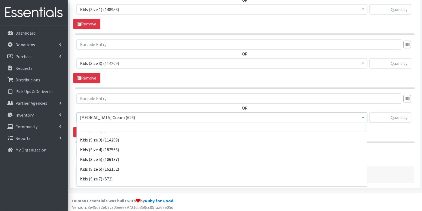
scroll to position [47, 0]
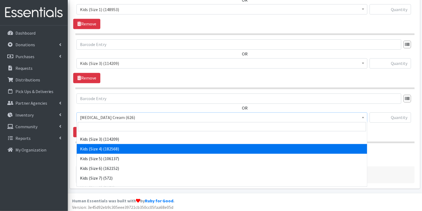
select select "3394"
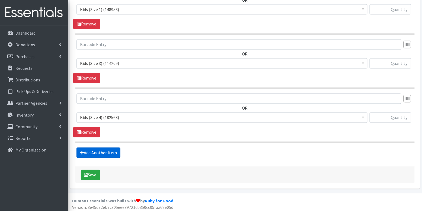
click at [106, 150] on link "Add Another Item" at bounding box center [98, 153] width 44 height 10
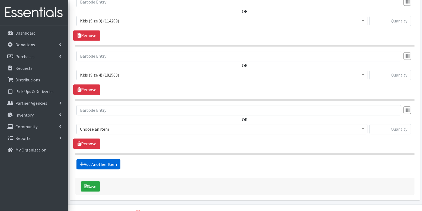
scroll to position [345, 0]
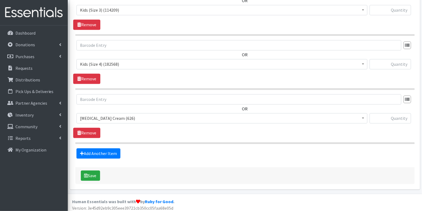
click at [109, 118] on span "Diaper Rash Cream (626)" at bounding box center [222, 119] width 284 height 8
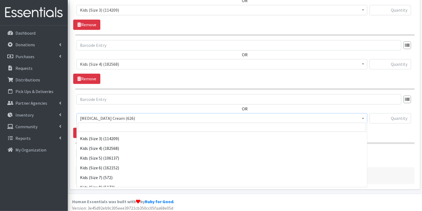
scroll to position [50, 0]
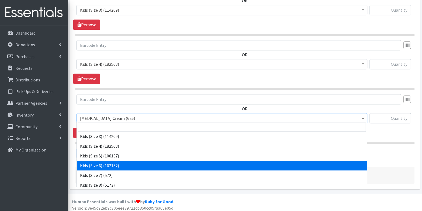
select select "3419"
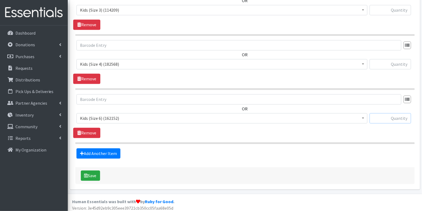
click at [396, 116] on input "text" at bounding box center [389, 118] width 41 height 10
type input "71"
click at [403, 62] on input "text" at bounding box center [389, 64] width 41 height 10
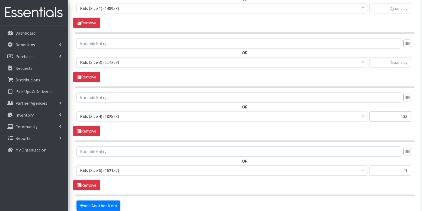
scroll to position [292, 0]
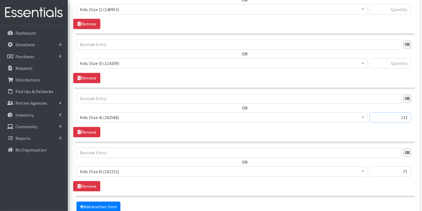
type input "133"
click at [400, 65] on input "text" at bounding box center [389, 64] width 41 height 10
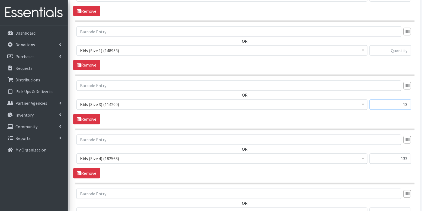
scroll to position [250, 0]
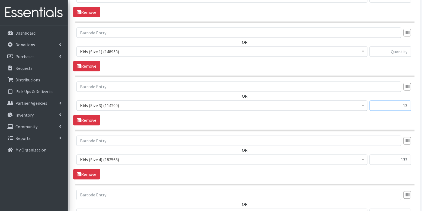
type input "13"
click at [397, 49] on input "text" at bounding box center [389, 52] width 41 height 10
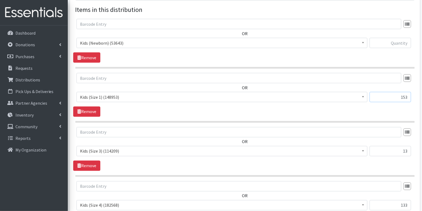
scroll to position [201, 0]
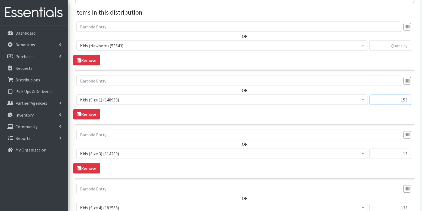
type input "153"
click at [395, 45] on input "text" at bounding box center [389, 46] width 41 height 10
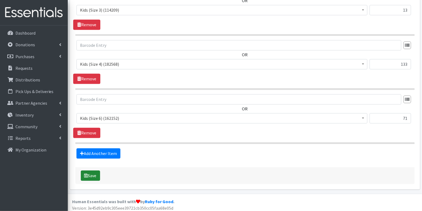
type input "37"
click at [92, 173] on button "Save" at bounding box center [90, 176] width 19 height 10
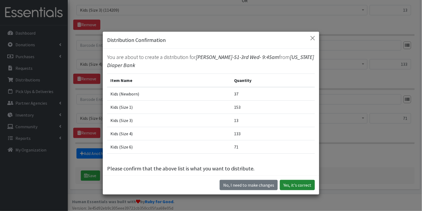
click at [299, 184] on button "Yes, it's correct" at bounding box center [297, 185] width 35 height 10
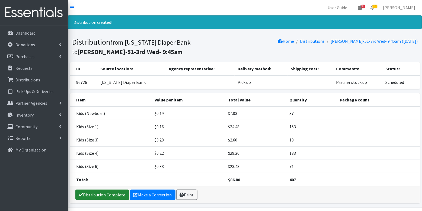
click at [100, 193] on link "Distribution Complete" at bounding box center [102, 195] width 54 height 10
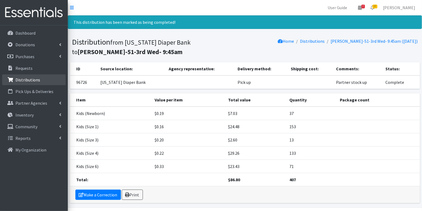
click at [25, 75] on link "Distributions" at bounding box center [33, 80] width 63 height 11
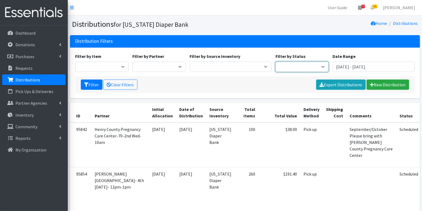
click at [306, 70] on select "Scheduled Complete" at bounding box center [301, 67] width 53 height 10
select select "5"
click at [88, 84] on icon "submit" at bounding box center [86, 85] width 4 height 4
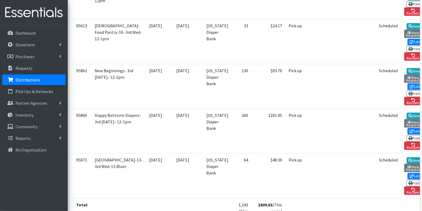
scroll to position [360, 0]
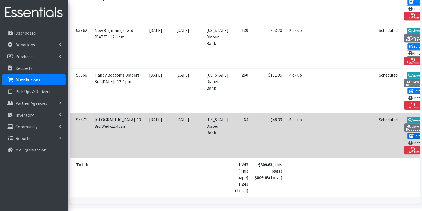
click at [407, 133] on link "Edit" at bounding box center [414, 136] width 15 height 7
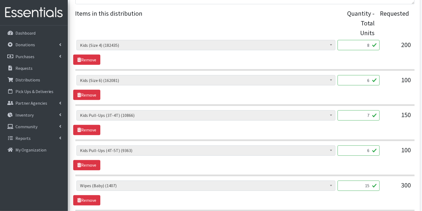
scroll to position [206, 0]
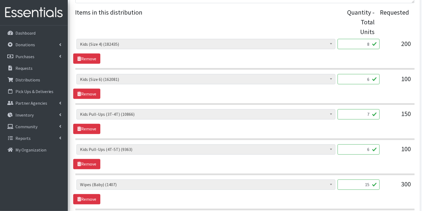
click at [368, 43] on input "8" at bounding box center [358, 44] width 42 height 10
type input "200"
click at [369, 80] on input "6" at bounding box center [358, 79] width 42 height 10
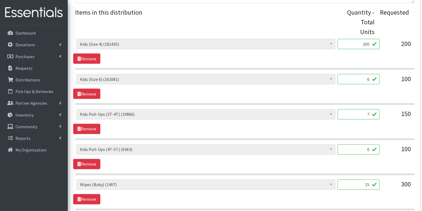
click at [369, 80] on input "6" at bounding box center [358, 79] width 42 height 10
type input "150"
click at [373, 115] on input "7" at bounding box center [358, 114] width 42 height 10
type input "175"
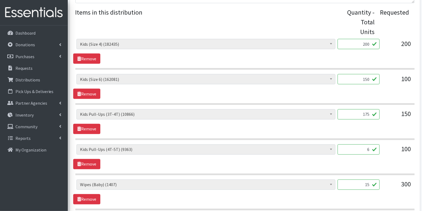
click at [367, 149] on input "6" at bounding box center [358, 150] width 42 height 10
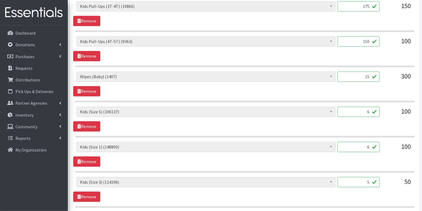
scroll to position [314, 0]
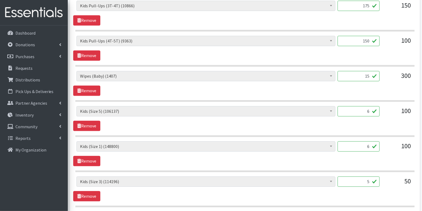
type input "150"
click at [365, 111] on input "6" at bounding box center [358, 111] width 42 height 10
type input "150"
click at [373, 147] on input "6" at bounding box center [358, 147] width 42 height 10
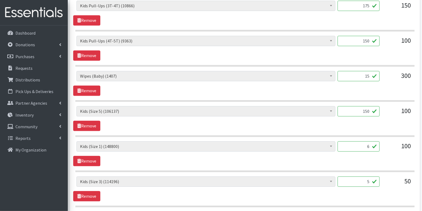
click at [373, 147] on input "6" at bounding box center [358, 147] width 42 height 10
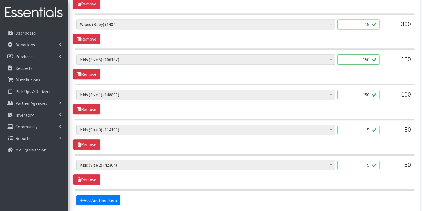
scroll to position [367, 0]
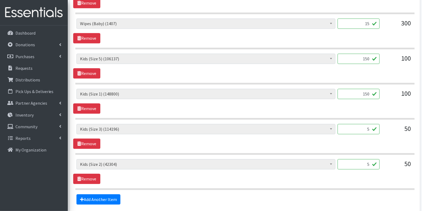
type input "150"
click at [364, 127] on input "5" at bounding box center [358, 129] width 42 height 10
type input "125"
click at [355, 160] on input "5" at bounding box center [358, 164] width 42 height 10
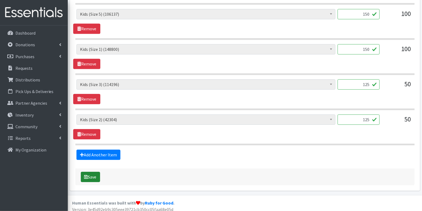
type input "125"
click at [94, 172] on button "Save" at bounding box center [90, 177] width 19 height 10
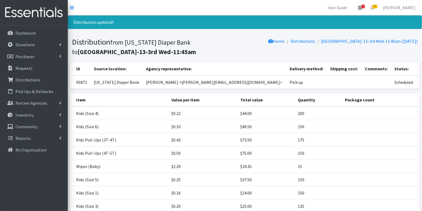
scroll to position [68, 0]
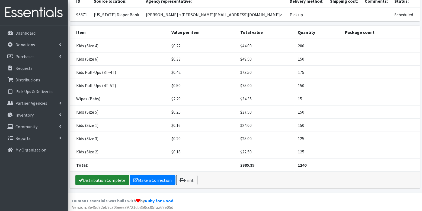
click at [100, 178] on link "Distribution Complete" at bounding box center [102, 180] width 54 height 10
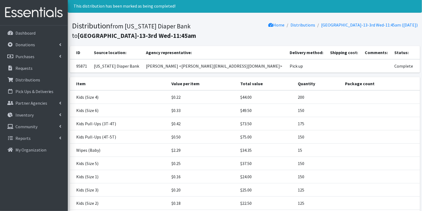
scroll to position [0, 0]
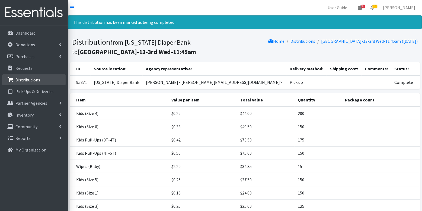
click at [42, 81] on link "Distributions" at bounding box center [33, 80] width 63 height 11
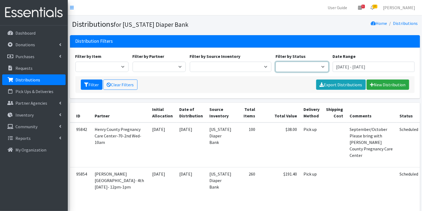
click at [311, 68] on select "Scheduled Complete" at bounding box center [301, 67] width 53 height 10
select select "5"
click at [94, 82] on button "Filter" at bounding box center [92, 85] width 22 height 10
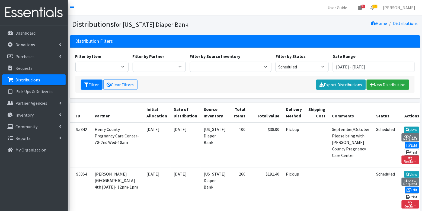
scroll to position [321, 0]
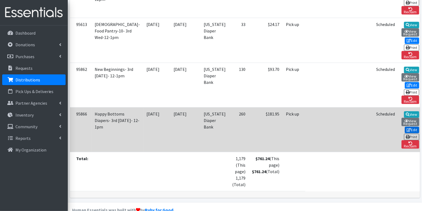
click at [405, 127] on link "Edit" at bounding box center [412, 130] width 15 height 7
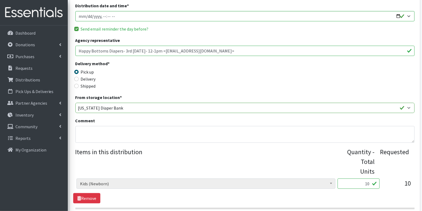
scroll to position [190, 0]
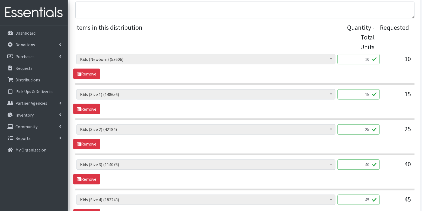
click at [366, 61] on input "10" at bounding box center [358, 59] width 42 height 10
type input "250"
click at [370, 93] on input "15" at bounding box center [358, 94] width 42 height 10
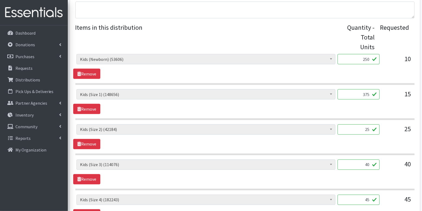
type input "375"
click at [362, 128] on input "25" at bounding box center [358, 130] width 42 height 10
type input "625"
click at [367, 164] on input "40" at bounding box center [358, 165] width 42 height 10
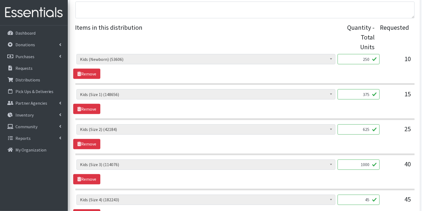
click at [357, 165] on input "1000" at bounding box center [358, 165] width 42 height 10
type input "1000"
click at [367, 199] on input "45" at bounding box center [358, 200] width 42 height 10
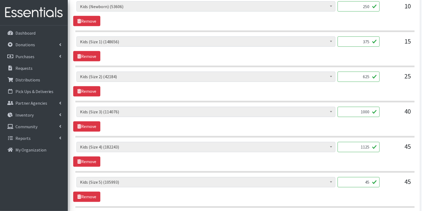
scroll to position [270, 0]
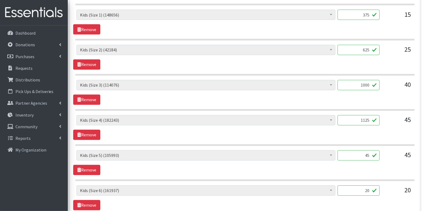
type input "1125"
click at [363, 154] on input "45" at bounding box center [358, 156] width 42 height 10
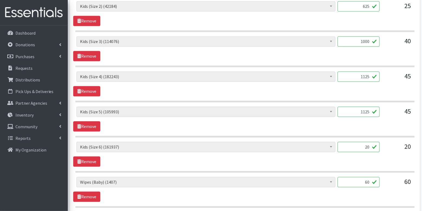
scroll to position [318, 0]
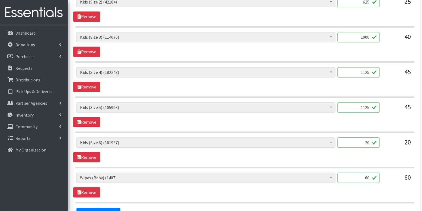
type input "1125"
click at [368, 142] on input "20" at bounding box center [358, 143] width 42 height 10
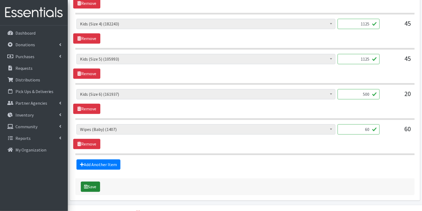
type input "500"
click at [95, 184] on button "Save" at bounding box center [90, 187] width 19 height 10
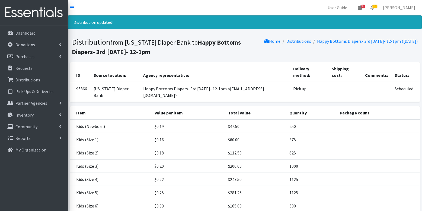
scroll to position [55, 0]
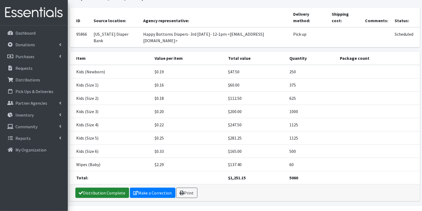
click at [93, 188] on link "Distribution Complete" at bounding box center [102, 193] width 54 height 10
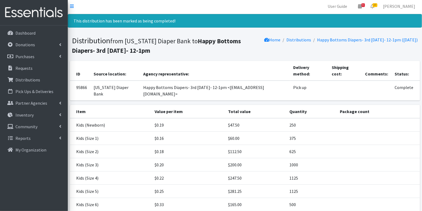
scroll to position [0, 0]
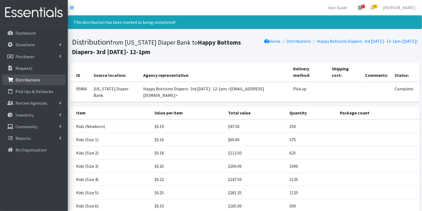
click at [26, 83] on link "Distributions" at bounding box center [33, 80] width 63 height 11
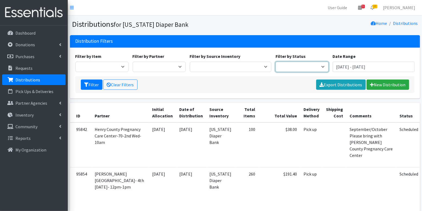
click at [305, 69] on select "Scheduled Complete" at bounding box center [301, 67] width 53 height 10
select select "5"
click at [93, 85] on button "Filter" at bounding box center [92, 85] width 22 height 10
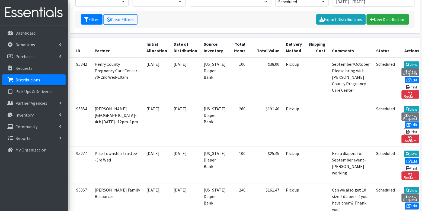
scroll to position [281, 0]
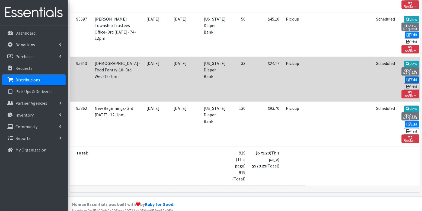
click at [406, 78] on icon at bounding box center [408, 80] width 4 height 4
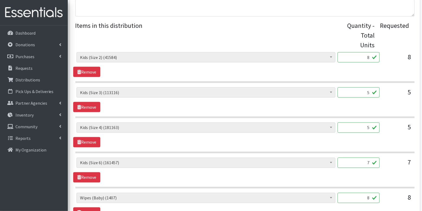
scroll to position [199, 0]
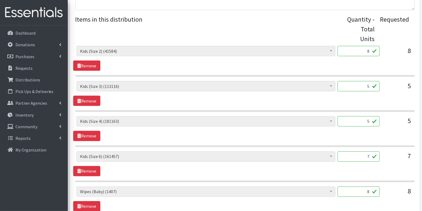
click at [366, 52] on input "8" at bounding box center [358, 51] width 42 height 10
type input "200"
click at [367, 87] on input "5" at bounding box center [358, 86] width 42 height 10
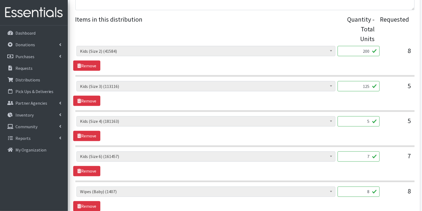
type input "125"
click at [363, 123] on input "5" at bounding box center [358, 122] width 42 height 10
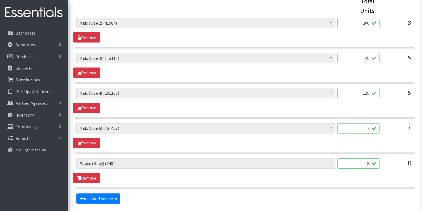
scroll to position [227, 0]
type input "125"
click at [367, 127] on input "7" at bounding box center [358, 128] width 42 height 10
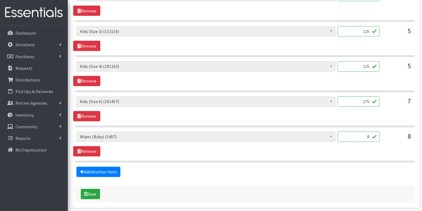
scroll to position [273, 0]
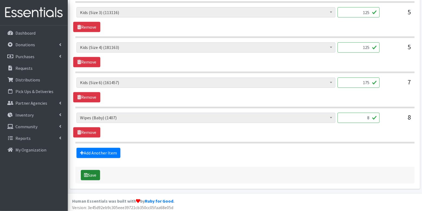
type input "175"
click at [90, 175] on button "Save" at bounding box center [90, 175] width 19 height 10
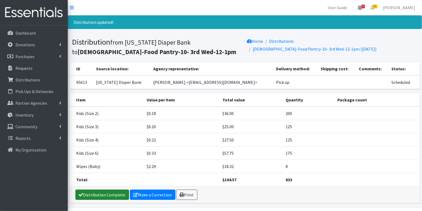
click at [89, 194] on link "Distribution Complete" at bounding box center [102, 195] width 54 height 10
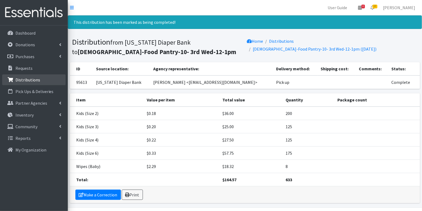
click at [31, 77] on p "Distributions" at bounding box center [27, 79] width 25 height 5
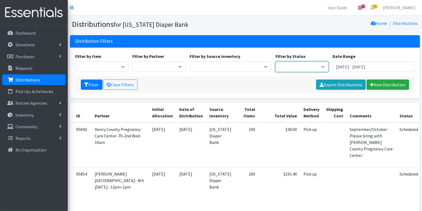
click at [292, 65] on select "Scheduled Complete" at bounding box center [301, 67] width 53 height 10
select select "5"
click at [86, 86] on icon "submit" at bounding box center [86, 85] width 4 height 4
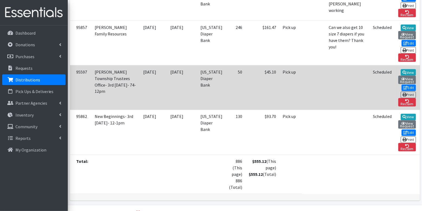
scroll to position [229, 0]
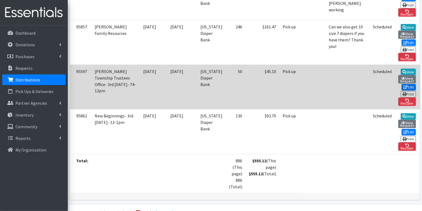
click at [403, 86] on icon at bounding box center [405, 88] width 4 height 4
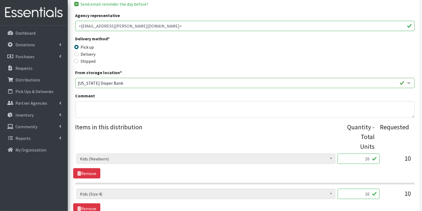
scroll to position [91, 0]
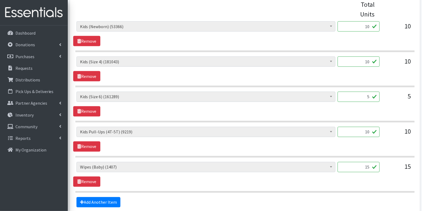
scroll to position [222, 0]
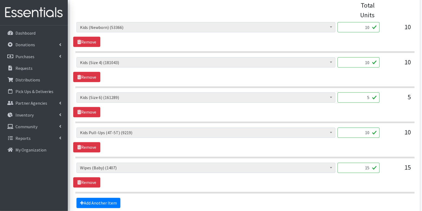
click at [358, 24] on input "10" at bounding box center [358, 27] width 42 height 10
type input "250"
click at [367, 63] on input "10" at bounding box center [358, 62] width 42 height 10
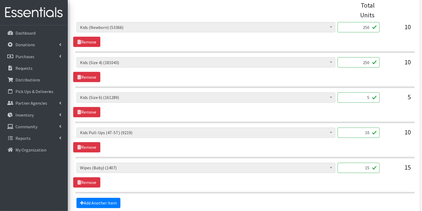
type input "250"
click at [364, 105] on div "5" at bounding box center [358, 100] width 42 height 15
click at [358, 95] on input "5" at bounding box center [358, 98] width 42 height 10
type input "125"
click at [371, 132] on input "10" at bounding box center [358, 133] width 42 height 10
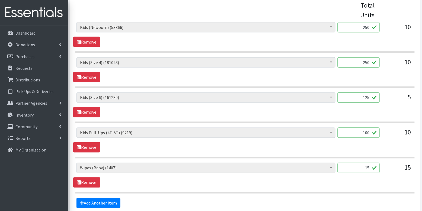
scroll to position [245, 0]
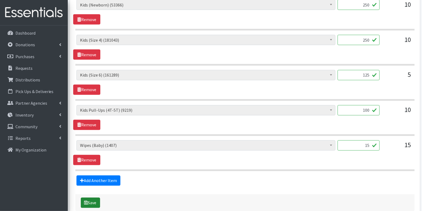
type input "100"
click at [96, 199] on button "Save" at bounding box center [90, 203] width 19 height 10
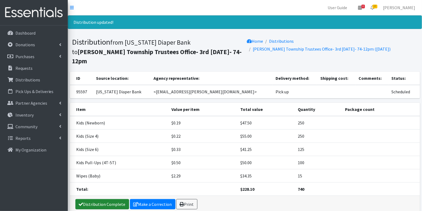
click at [111, 199] on link "Distribution Complete" at bounding box center [102, 204] width 54 height 10
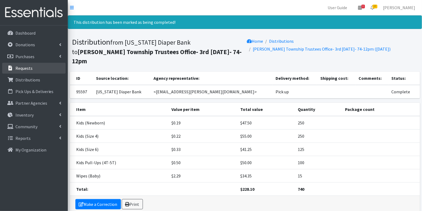
click at [36, 70] on link "Requests" at bounding box center [33, 68] width 63 height 11
